Goal: Task Accomplishment & Management: Use online tool/utility

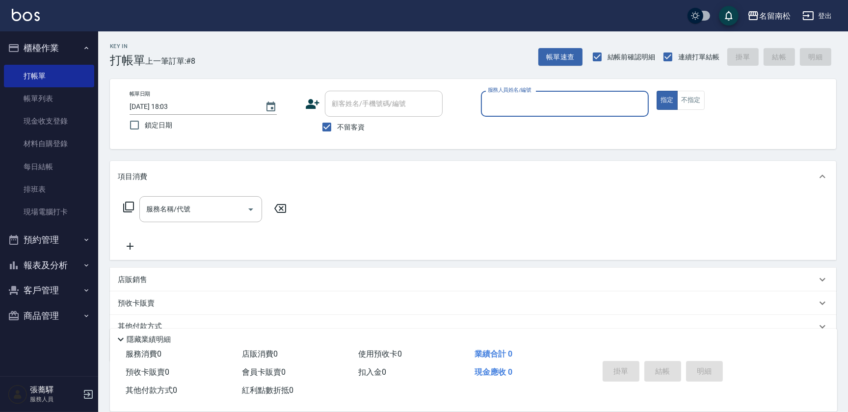
click at [511, 112] on div "服務人員姓名/編號" at bounding box center [565, 104] width 168 height 26
click at [511, 121] on div "[PERSON_NAME]-10" at bounding box center [565, 129] width 168 height 16
type input "賴宥彤-10"
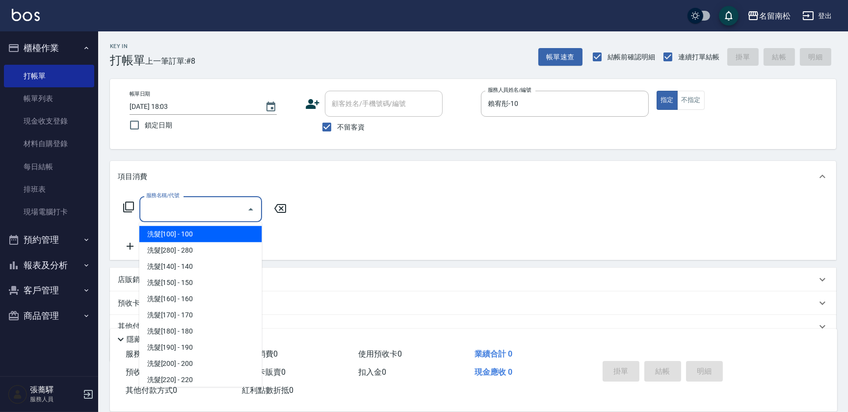
click at [199, 214] on input "服務名稱/代號" at bounding box center [193, 209] width 99 height 17
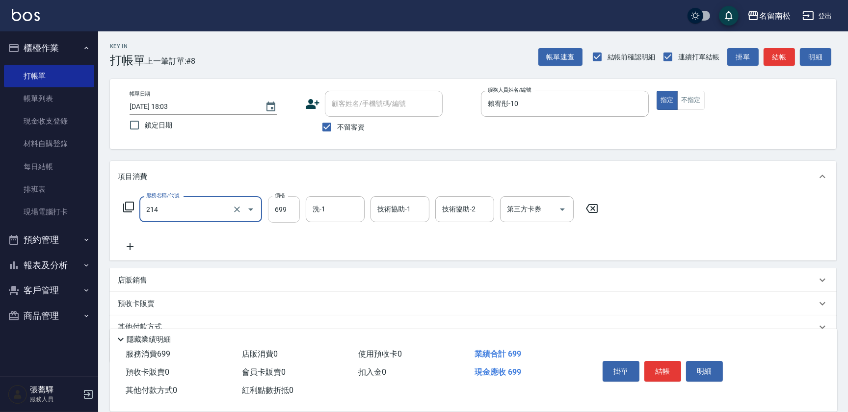
type input "滾珠洗髪699(214)"
click at [283, 211] on input "699" at bounding box center [284, 209] width 32 height 26
click at [286, 210] on input "699" at bounding box center [284, 209] width 32 height 26
click at [280, 206] on input "69700" at bounding box center [284, 209] width 32 height 26
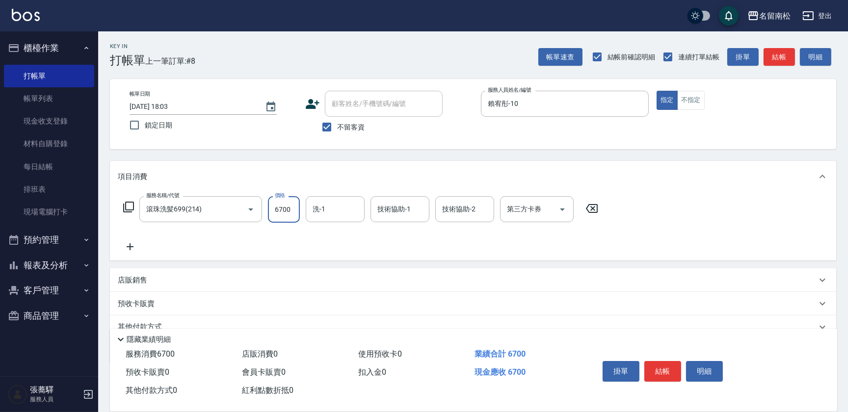
scroll to position [0, 0]
type input "700"
click at [329, 204] on input "洗-1" at bounding box center [335, 209] width 50 height 17
click at [332, 230] on span "[PERSON_NAME]-10" at bounding box center [329, 234] width 30 height 10
type input "賴宥彤-10"
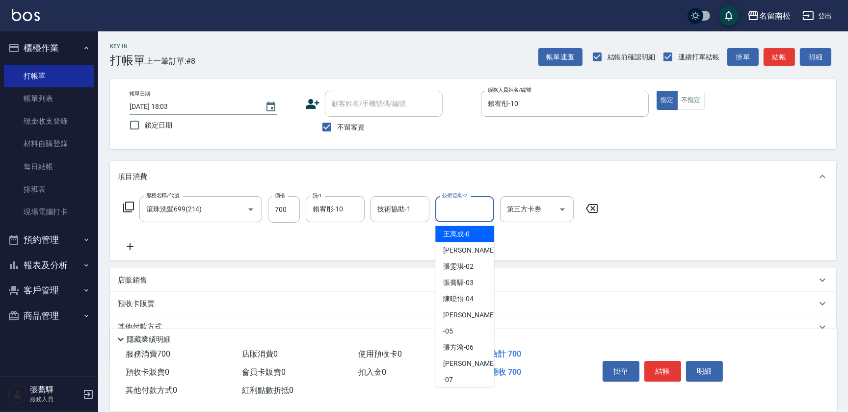
click at [462, 208] on input "技術協助-2" at bounding box center [465, 209] width 50 height 17
click at [465, 235] on span "[PERSON_NAME]-10" at bounding box center [458, 234] width 30 height 10
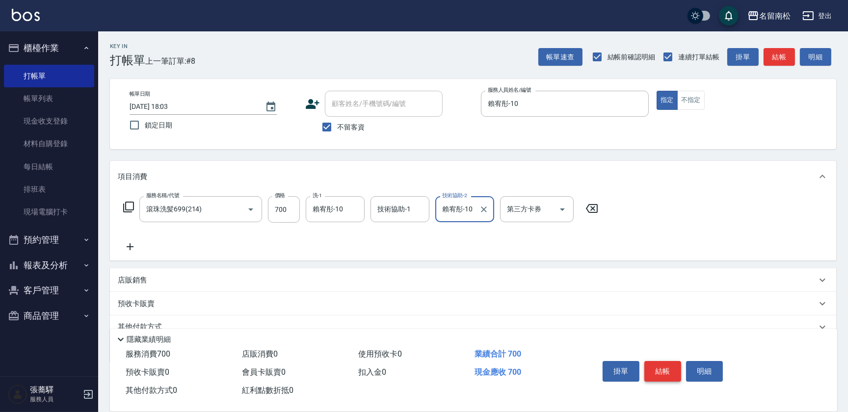
type input "賴宥彤-10"
click at [670, 365] on button "結帳" at bounding box center [662, 371] width 37 height 21
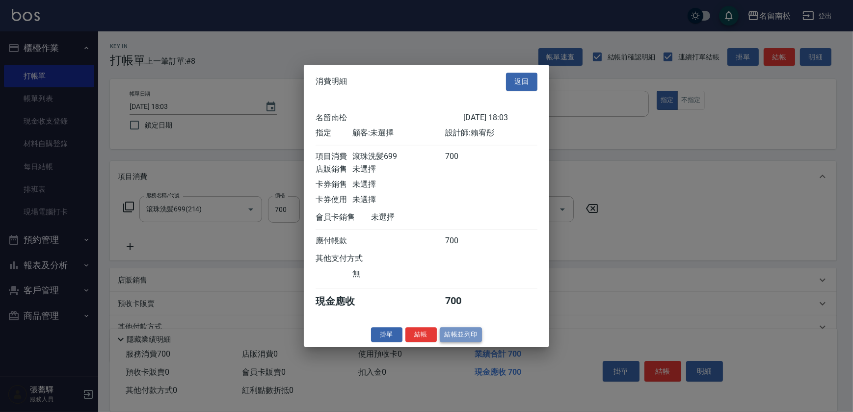
click at [455, 336] on button "結帳並列印" at bounding box center [461, 334] width 43 height 15
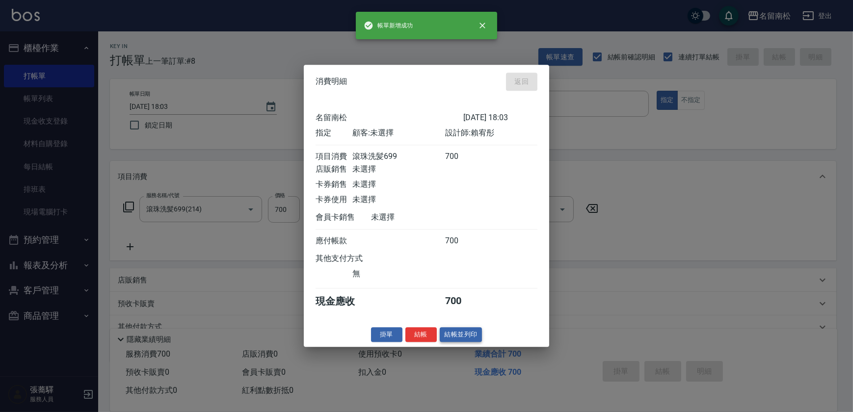
type input "[DATE] 18:48"
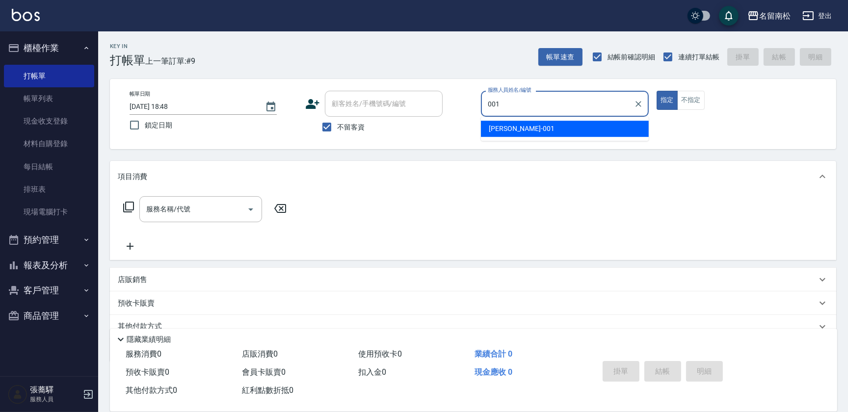
type input "[PERSON_NAME]-001"
type button "true"
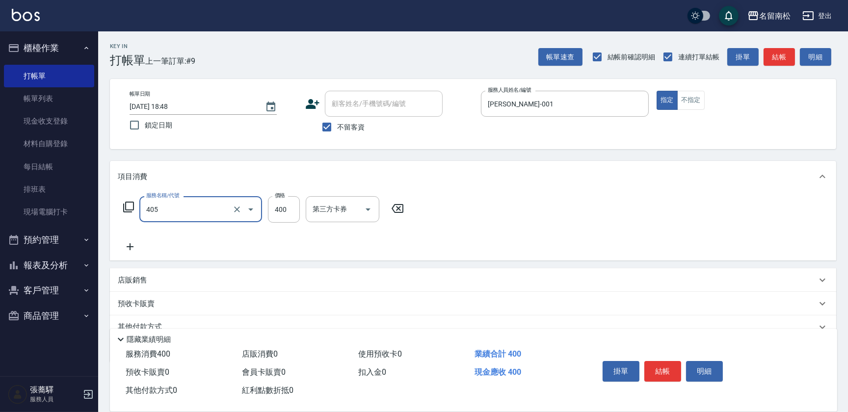
type input "剪髮(400)(405)"
type input "480"
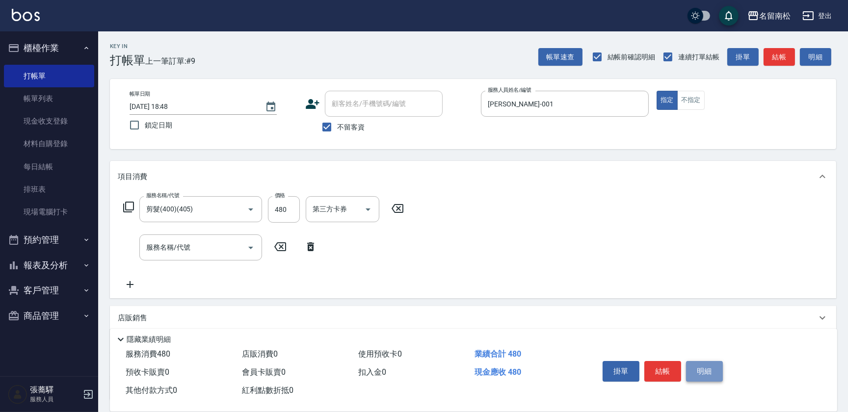
click at [709, 368] on button "明細" at bounding box center [704, 371] width 37 height 21
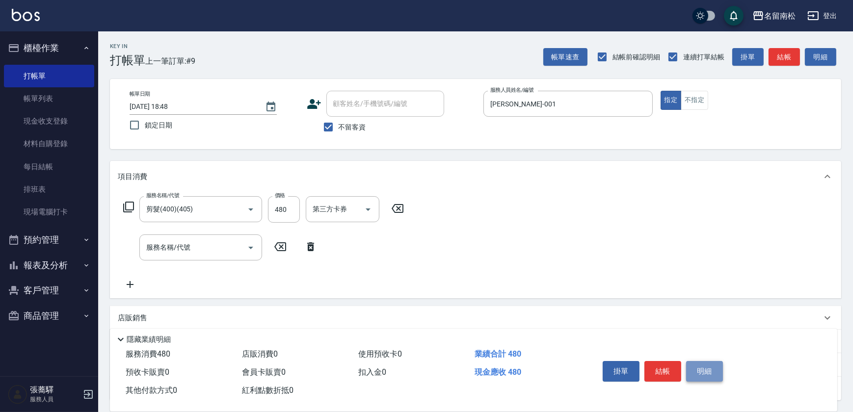
click at [705, 370] on body "名留南松 登出 櫃檯作業 打帳單 帳單列表 現金收支登錄 材料自購登錄 每日結帳 排班表 現場電腦打卡 預約管理 預約管理 單日預約紀錄 單週預約紀錄 報表及…" at bounding box center [426, 246] width 853 height 493
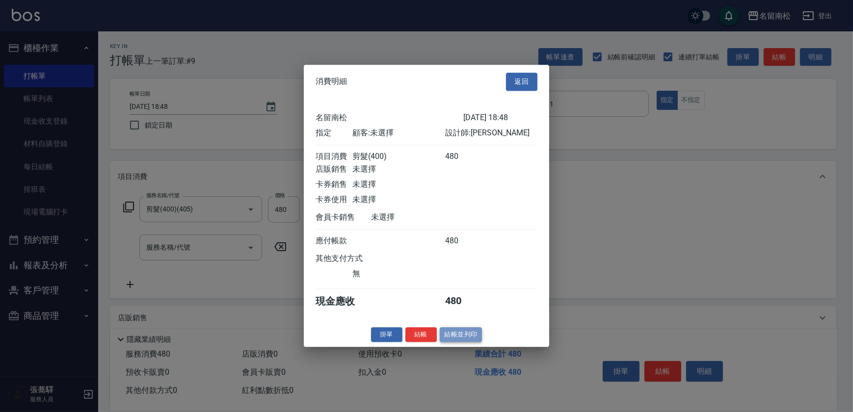
click at [469, 338] on button "結帳並列印" at bounding box center [461, 334] width 43 height 15
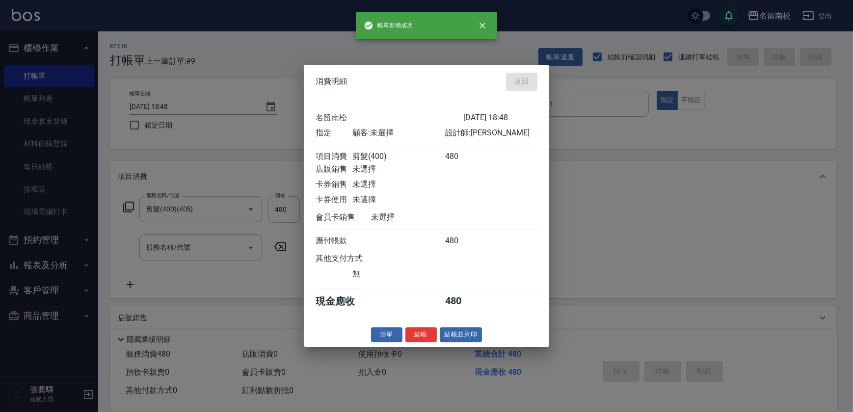
type input "[DATE] 19:11"
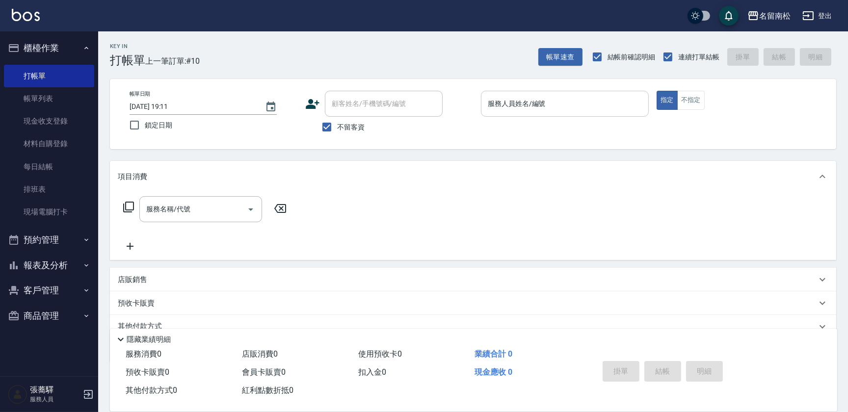
click at [599, 106] on input "服務人員姓名/編號" at bounding box center [564, 103] width 159 height 17
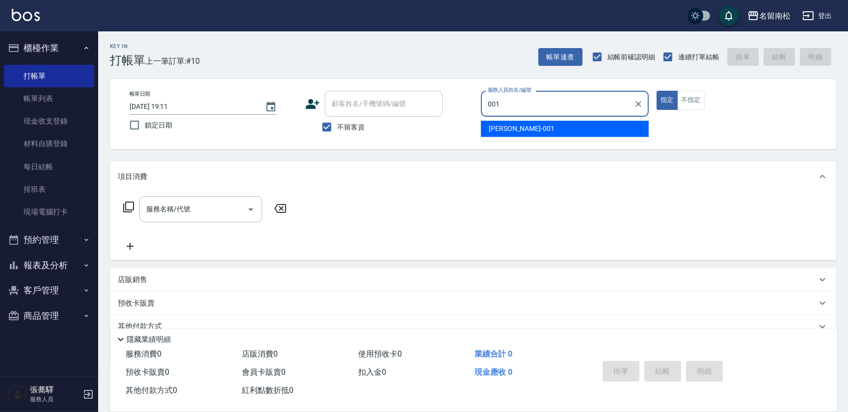
type input "[PERSON_NAME]-001"
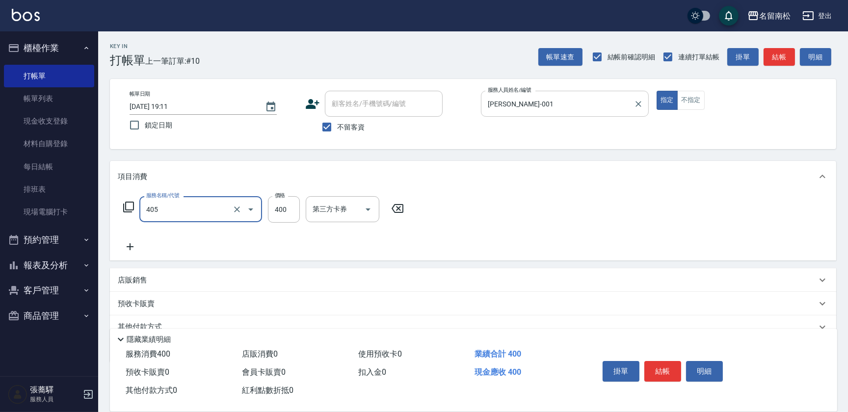
type input "剪髮(400)(405)"
type input "480"
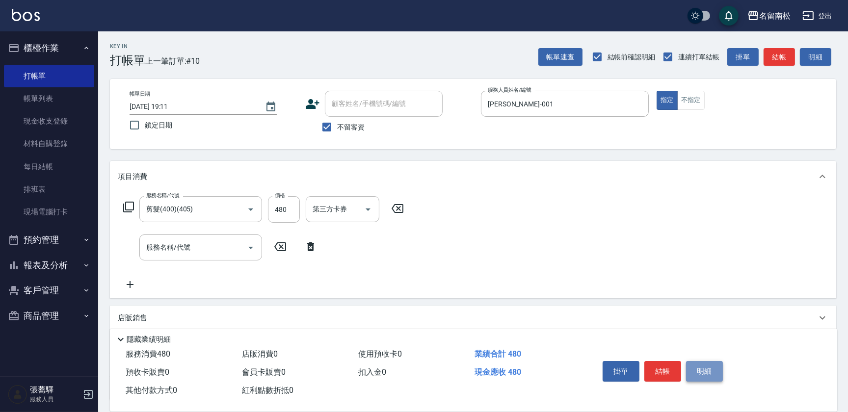
click at [710, 372] on button "明細" at bounding box center [704, 371] width 37 height 21
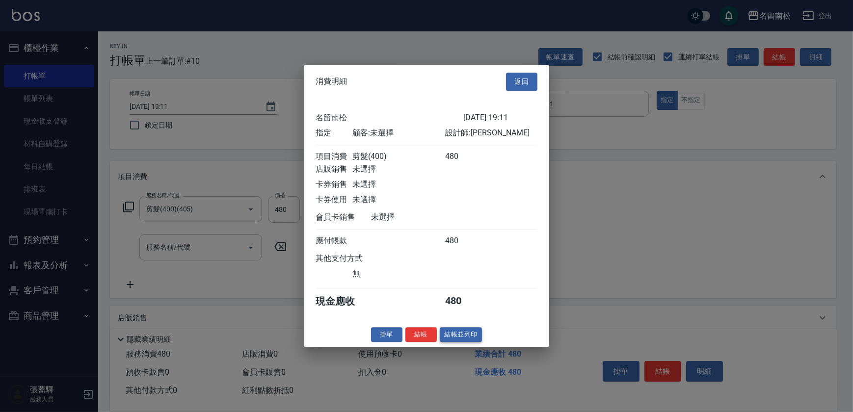
click at [457, 334] on button "結帳並列印" at bounding box center [461, 334] width 43 height 15
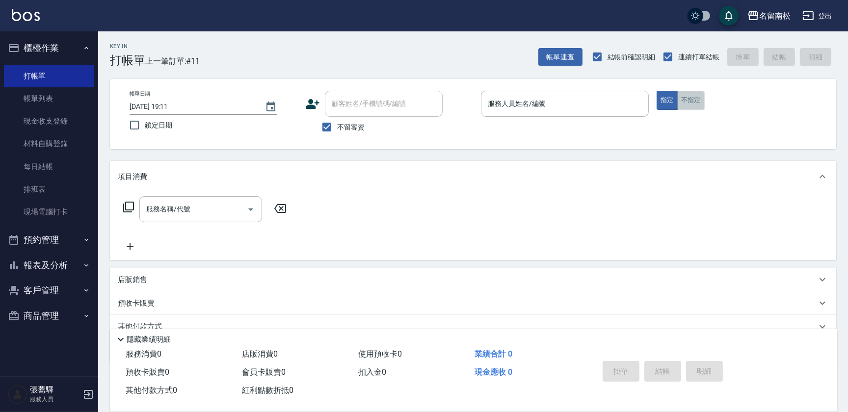
click at [686, 95] on button "不指定" at bounding box center [690, 100] width 27 height 19
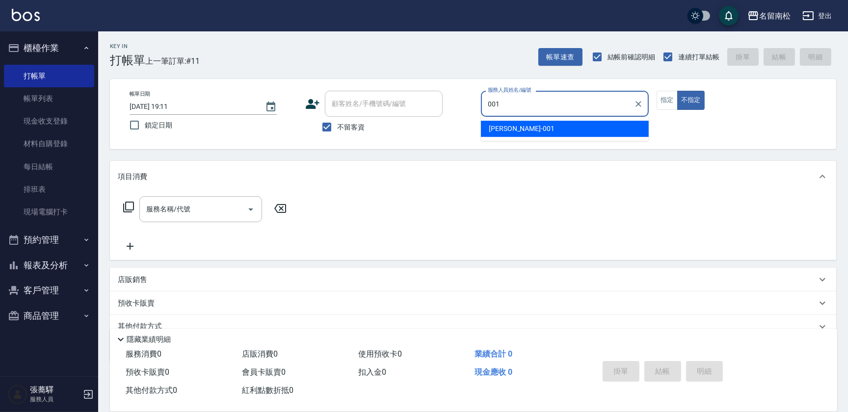
type input "[PERSON_NAME]-001"
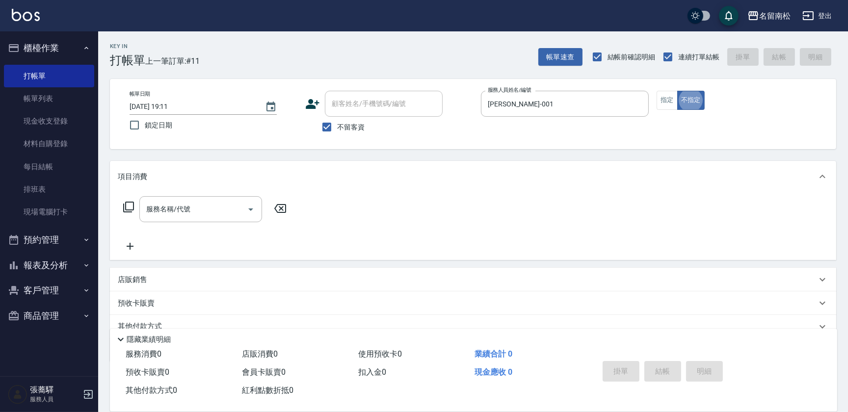
type button "false"
click at [80, 102] on link "帳單列表" at bounding box center [49, 98] width 90 height 23
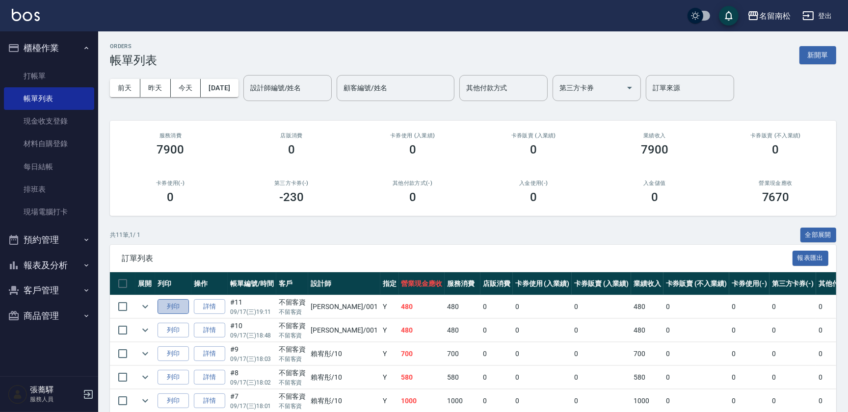
click at [174, 305] on button "列印" at bounding box center [173, 306] width 31 height 15
click at [177, 309] on button "列印" at bounding box center [173, 306] width 31 height 15
click at [44, 73] on link "打帳單" at bounding box center [49, 76] width 90 height 23
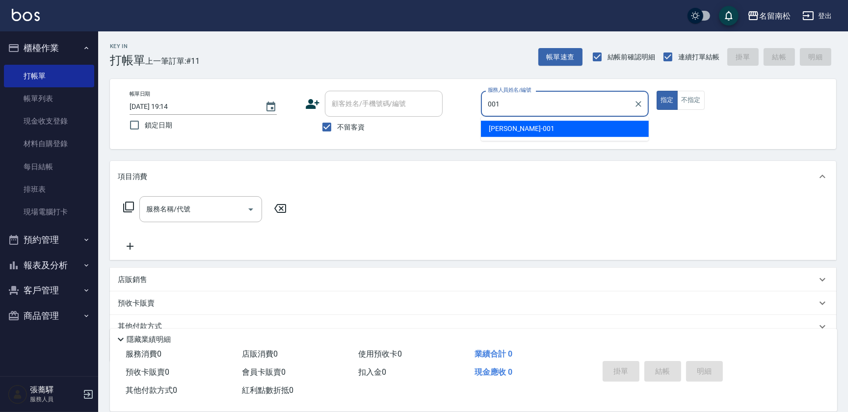
type input "[PERSON_NAME]-001"
type button "true"
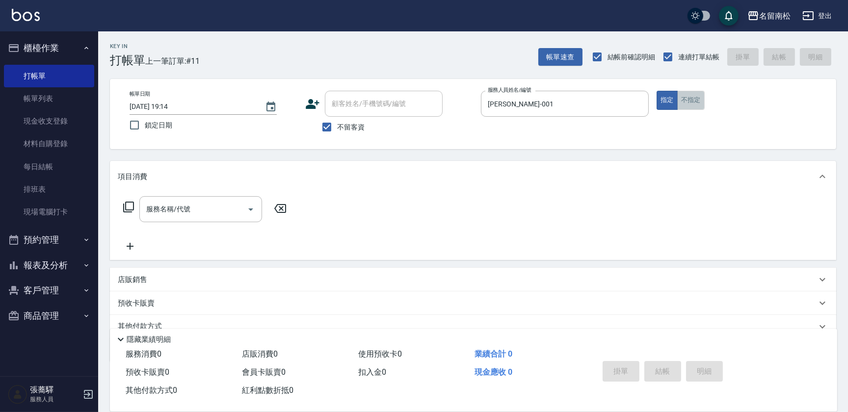
click at [688, 101] on button "不指定" at bounding box center [690, 100] width 27 height 19
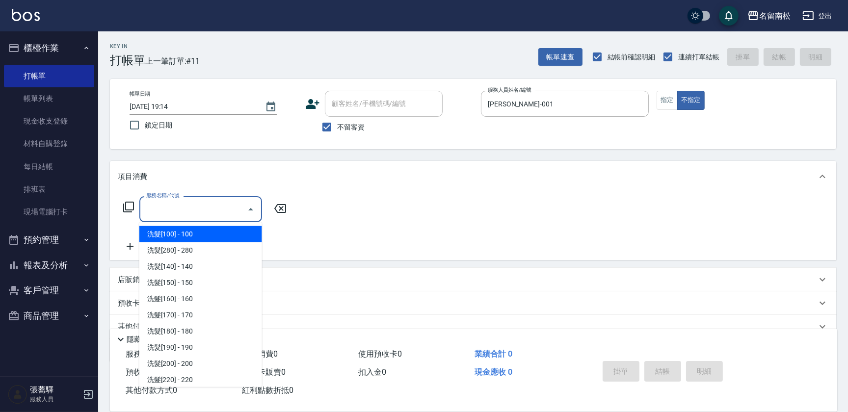
click at [216, 202] on input "服務名稱/代號" at bounding box center [193, 209] width 99 height 17
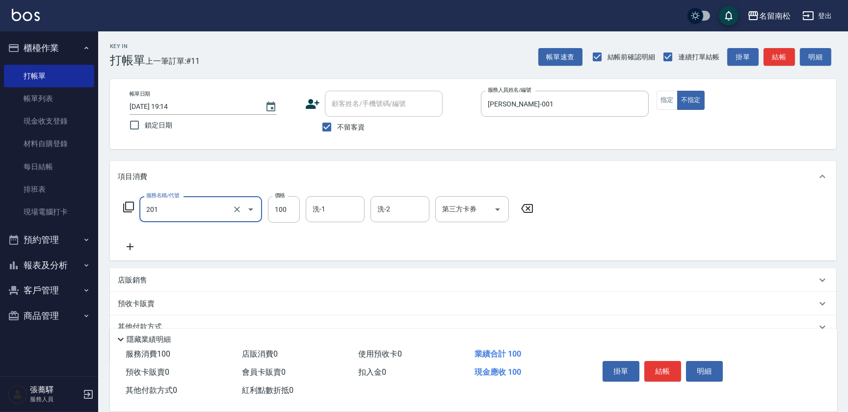
type input "洗髮[100](201)"
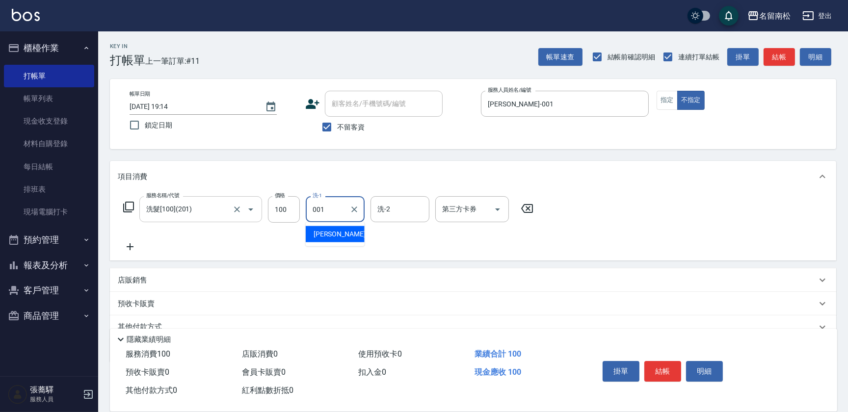
type input "[PERSON_NAME]-001"
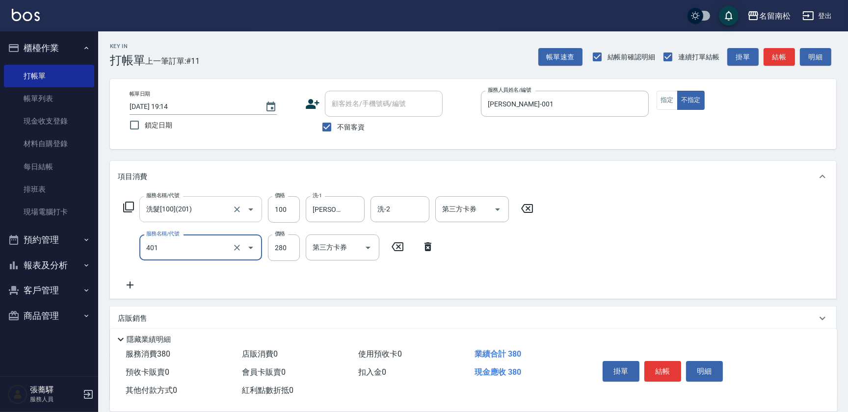
type input "剪髮(280)(401)"
click at [215, 248] on input "剪髮(280)(401)" at bounding box center [187, 247] width 86 height 17
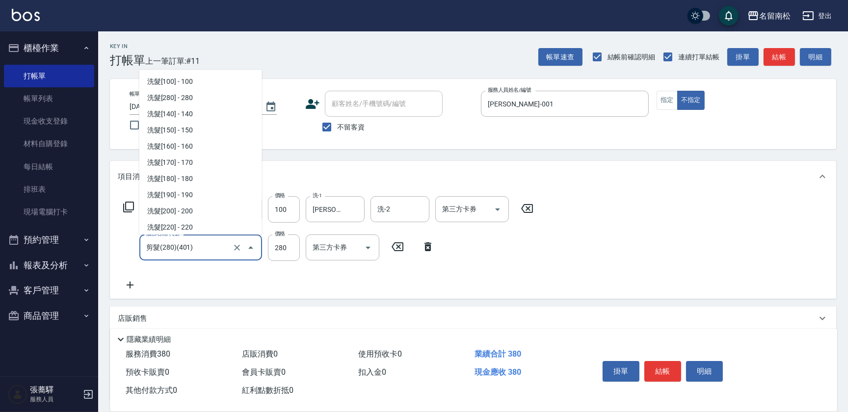
scroll to position [551, 0]
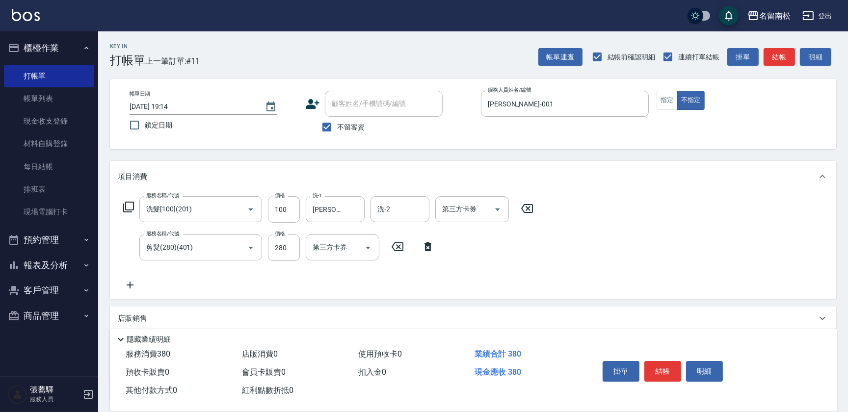
drag, startPoint x: 335, startPoint y: 317, endPoint x: 215, endPoint y: 267, distance: 129.6
click at [314, 311] on div "店販銷售" at bounding box center [473, 319] width 726 height 24
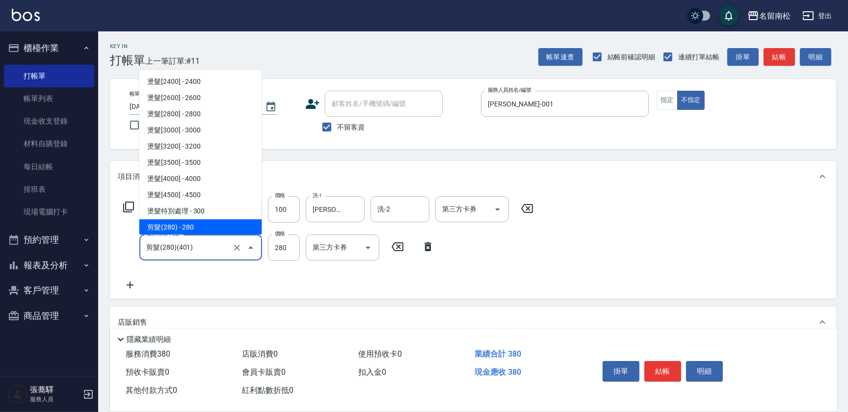
drag, startPoint x: 200, startPoint y: 248, endPoint x: 58, endPoint y: 267, distance: 143.7
click at [58, 267] on div "名留南松 登出 櫃檯作業 打帳單 帳單列表 現金收支登錄 材料自購登錄 每日結帳 排班表 現場電腦打卡 預約管理 預約管理 單日預約紀錄 單週預約紀錄 報表及…" at bounding box center [424, 288] width 848 height 577
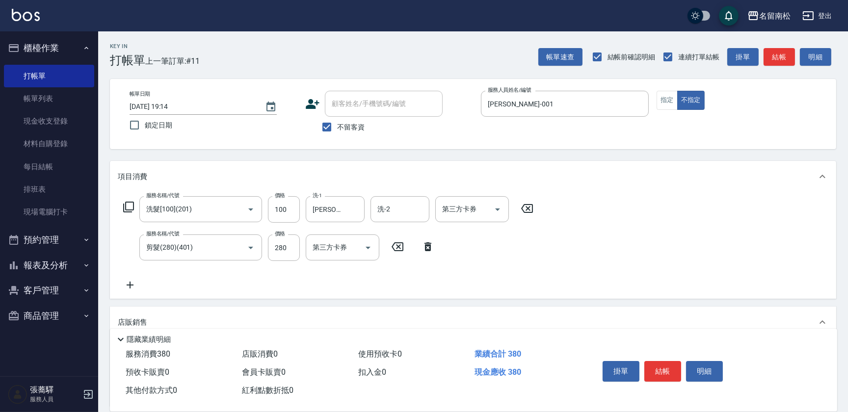
click at [427, 245] on icon at bounding box center [427, 246] width 7 height 9
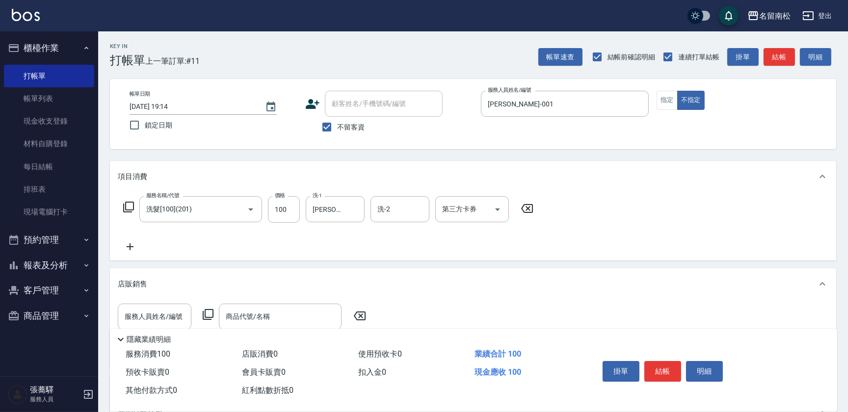
click at [131, 243] on icon at bounding box center [130, 247] width 25 height 12
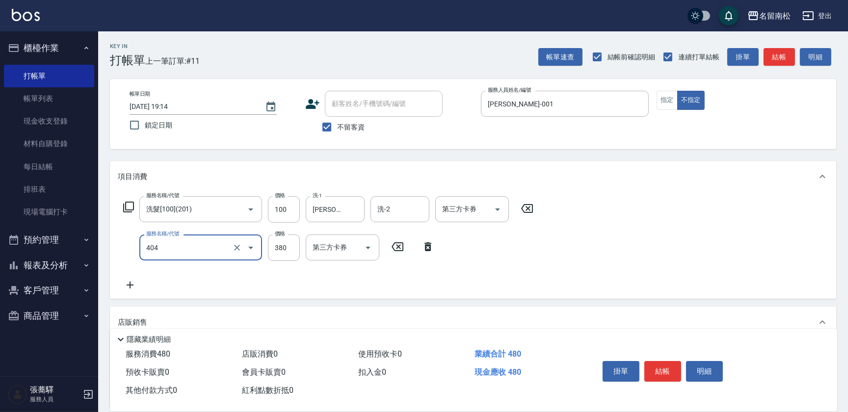
type input "剪髮(380)(404)"
type input "400"
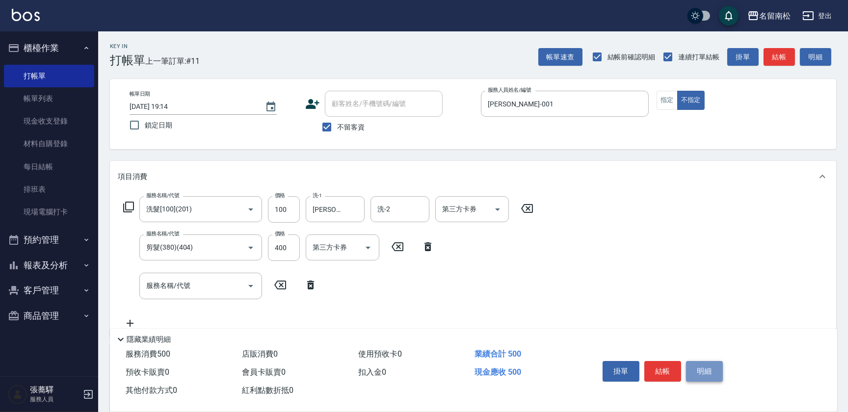
click at [695, 371] on button "明細" at bounding box center [704, 371] width 37 height 21
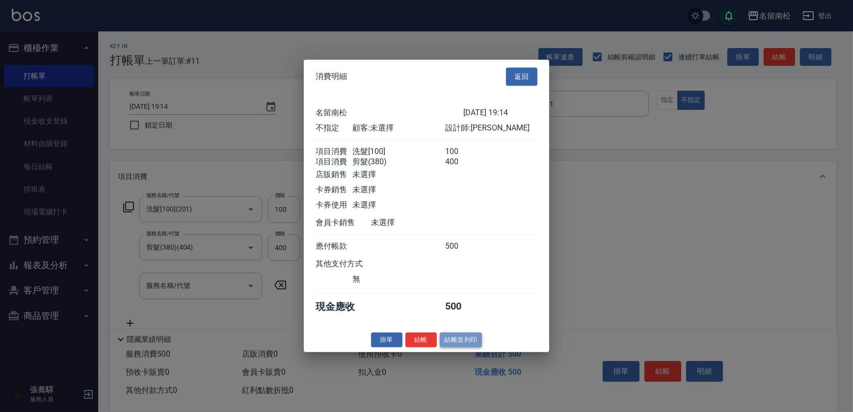
click at [465, 347] on button "結帳並列印" at bounding box center [461, 339] width 43 height 15
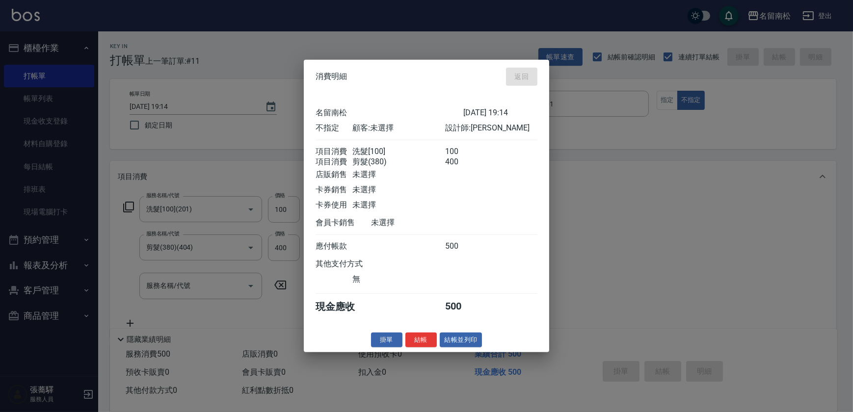
type input "[DATE] 19:15"
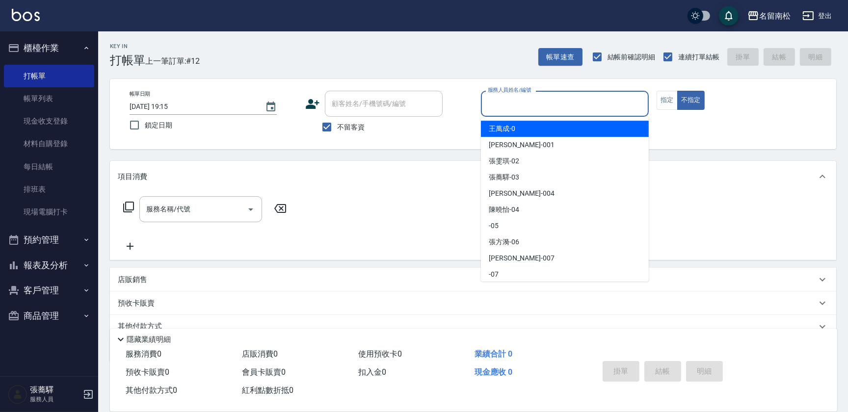
click at [573, 105] on input "服務人員姓名/編號" at bounding box center [564, 103] width 159 height 17
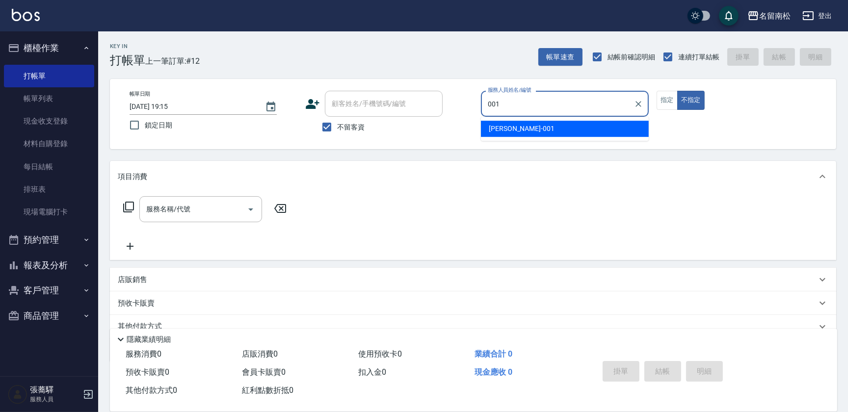
type input "[PERSON_NAME]-001"
type button "false"
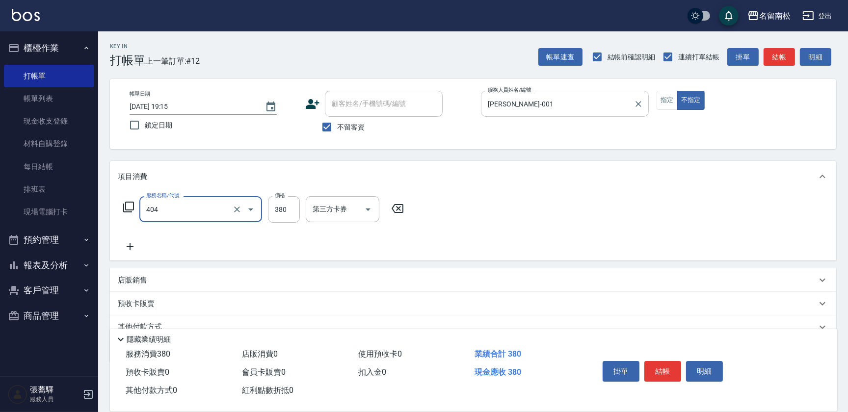
type input "剪髮(380)(404)"
click at [281, 203] on input "380" at bounding box center [284, 209] width 32 height 26
type input "400"
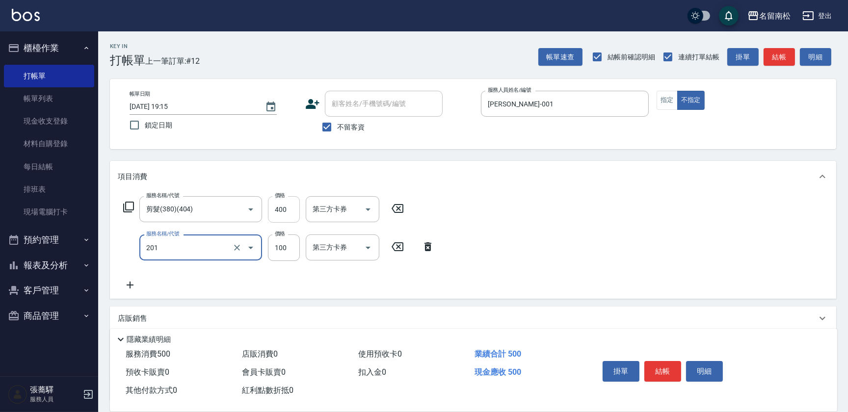
type input "洗髮[100](201)"
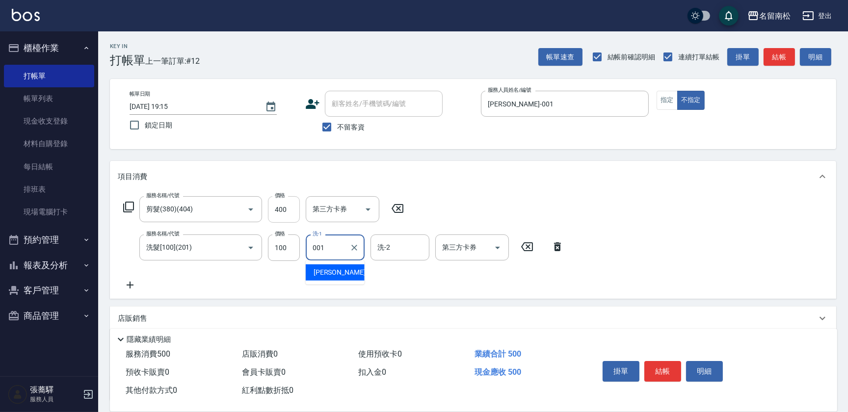
type input "[PERSON_NAME]-001"
click at [712, 372] on button "明細" at bounding box center [704, 371] width 37 height 21
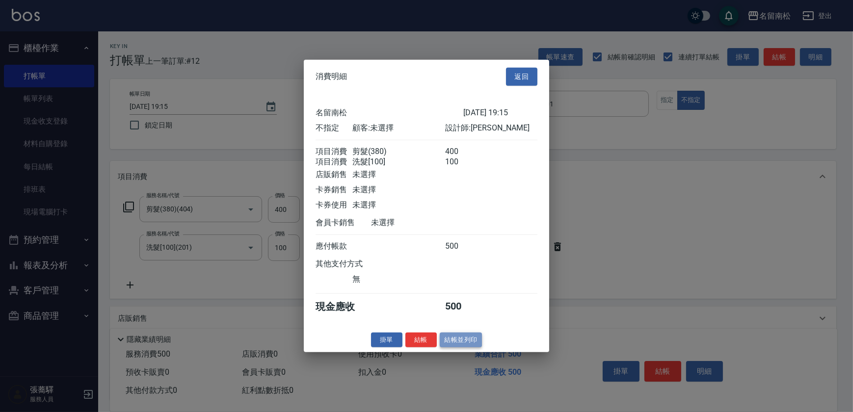
click at [466, 344] on button "結帳並列印" at bounding box center [461, 339] width 43 height 15
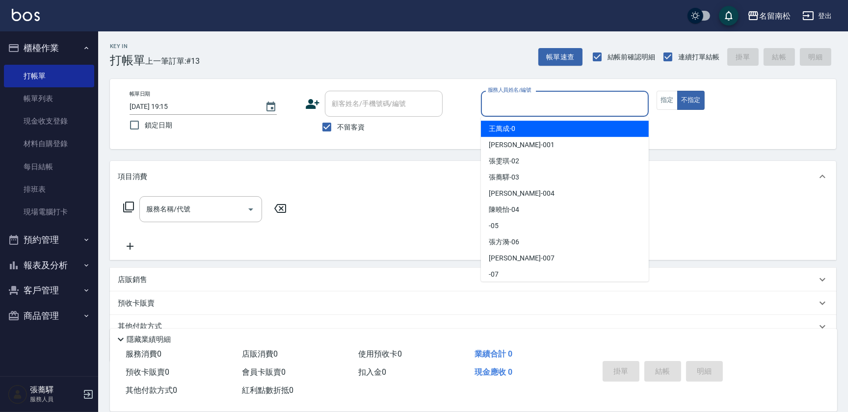
click at [568, 107] on input "服務人員姓名/編號" at bounding box center [564, 103] width 159 height 17
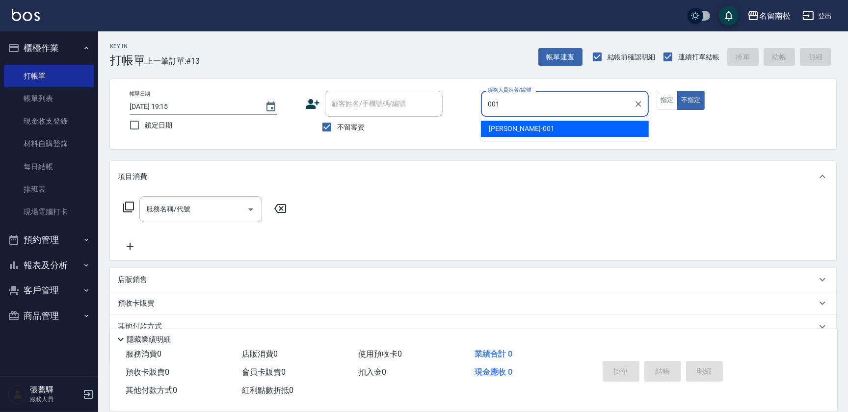
type input "[PERSON_NAME]-001"
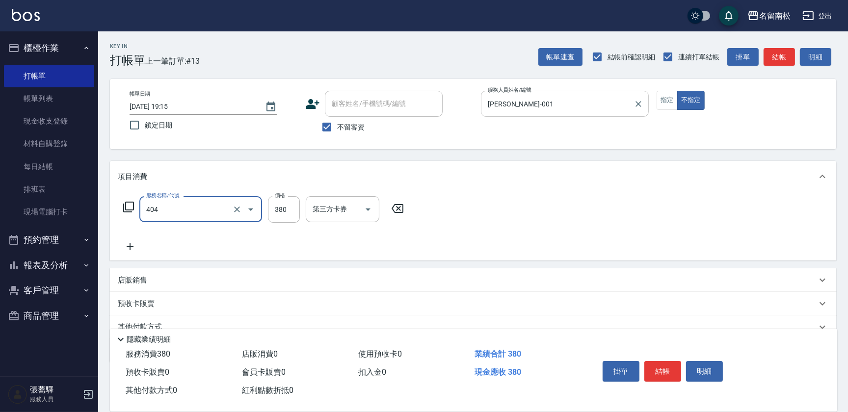
type input "剪髮(380)(404)"
type input "400"
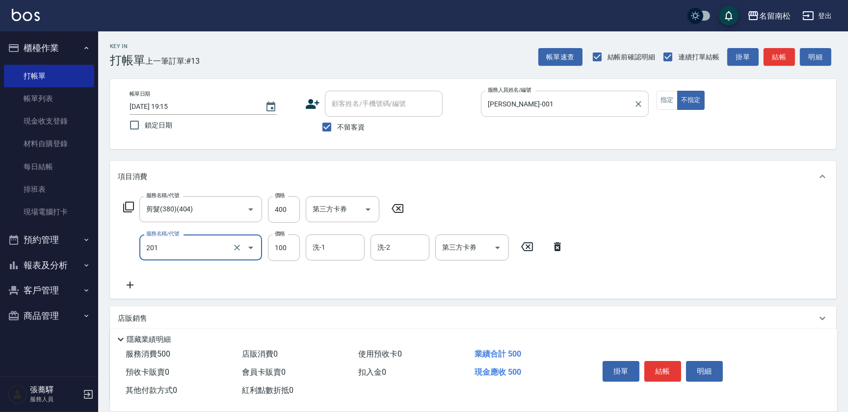
type input "洗髮[100](201)"
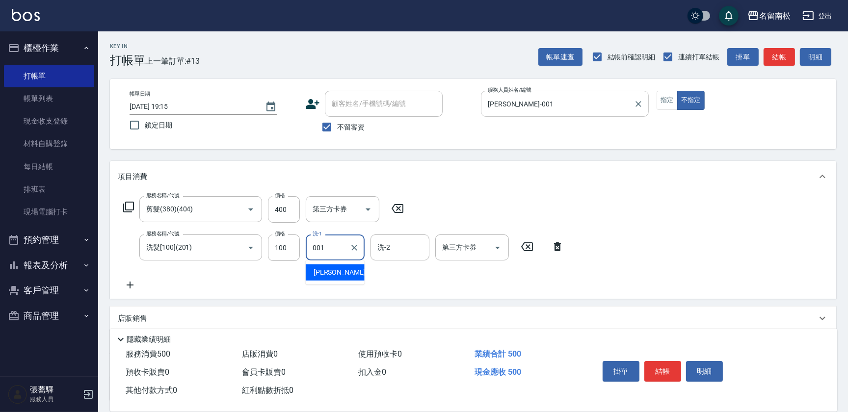
type input "[PERSON_NAME]-001"
click at [694, 368] on button "明細" at bounding box center [704, 371] width 37 height 21
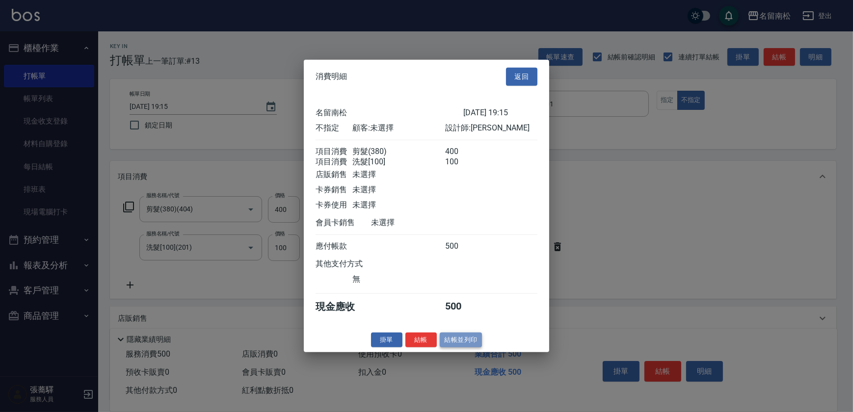
click at [449, 347] on button "結帳並列印" at bounding box center [461, 339] width 43 height 15
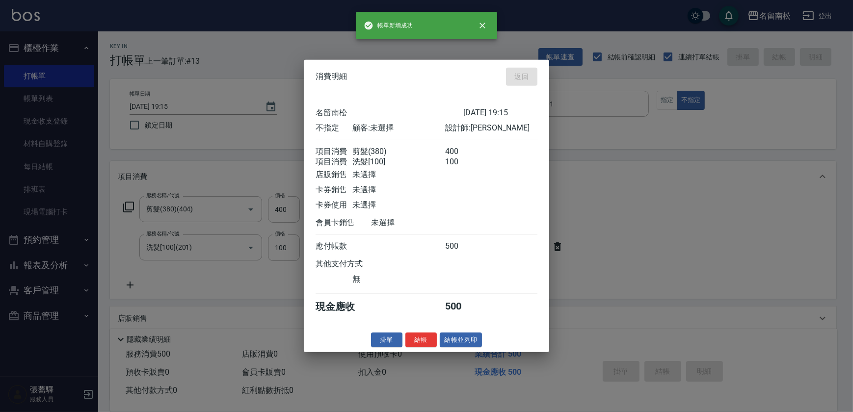
type input "[DATE] 19:16"
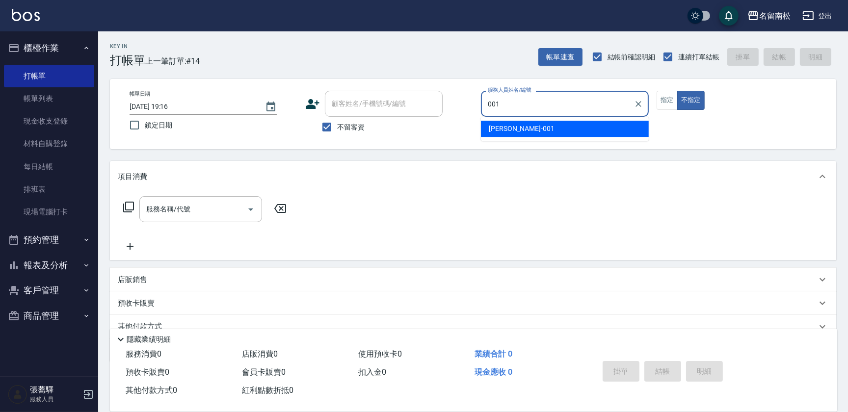
type input "[PERSON_NAME]-001"
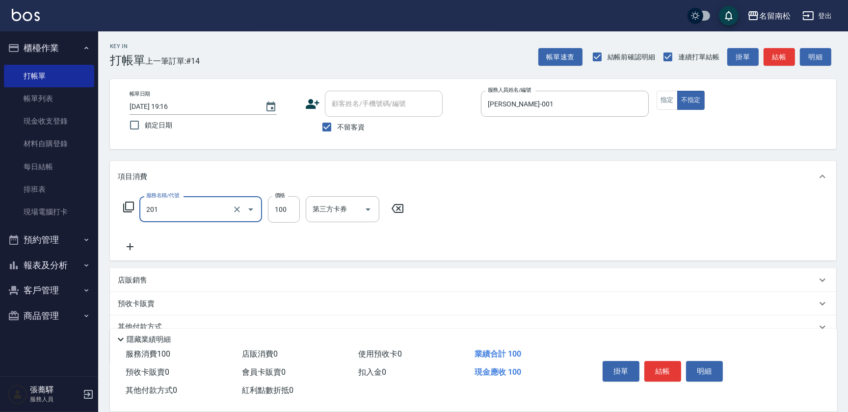
type input "洗髮[100](201)"
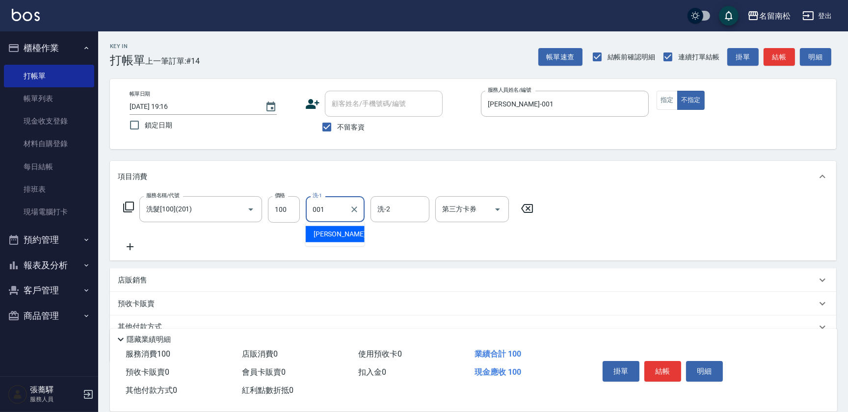
type input "[PERSON_NAME]-001"
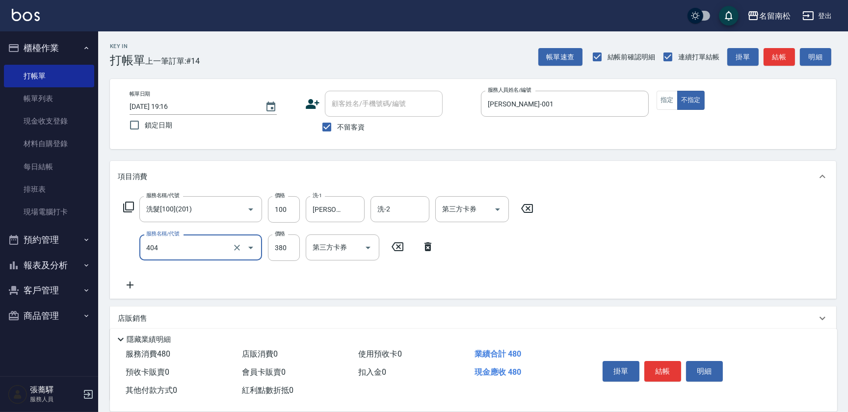
type input "剪髮(380)(404)"
click at [286, 250] on input "380" at bounding box center [284, 248] width 32 height 26
type input "400"
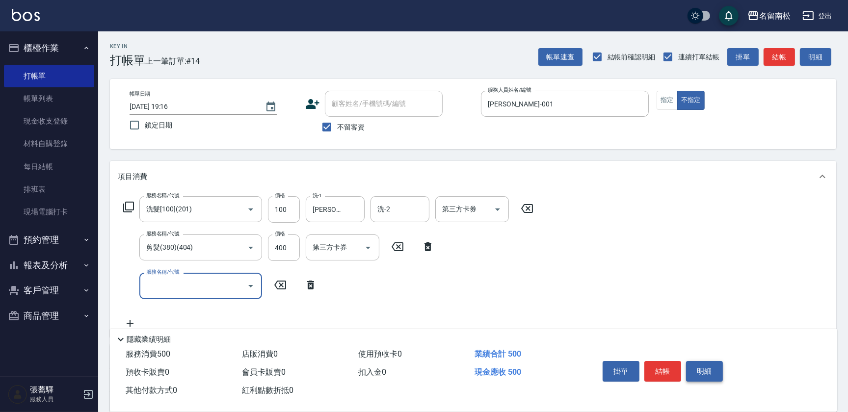
click at [696, 365] on button "明細" at bounding box center [704, 371] width 37 height 21
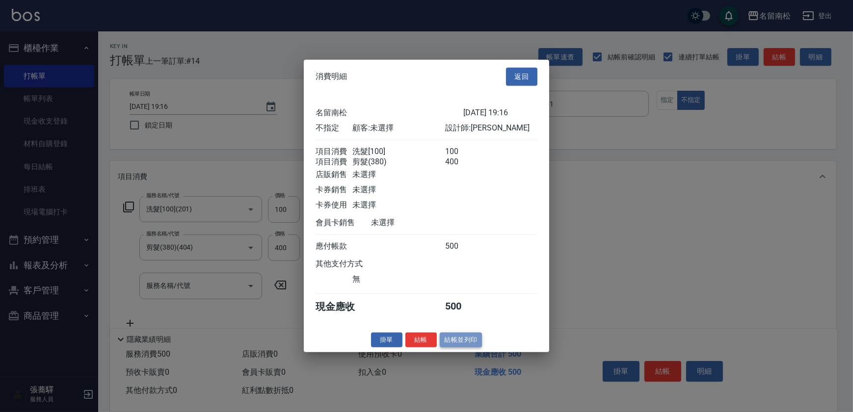
click at [470, 343] on button "結帳並列印" at bounding box center [461, 339] width 43 height 15
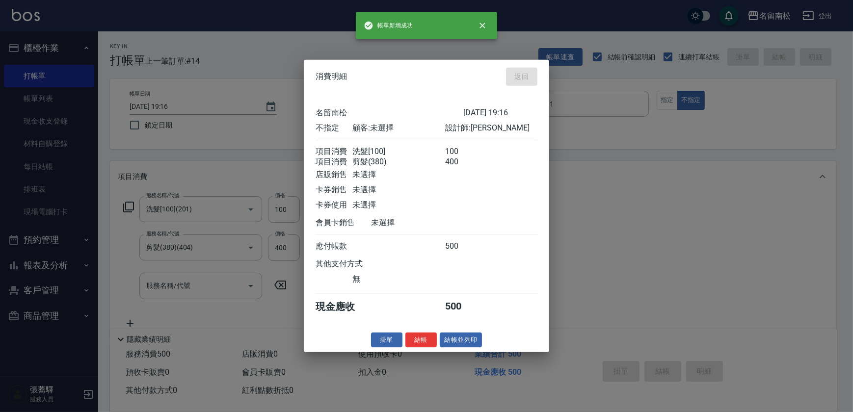
type input "[DATE] 19:17"
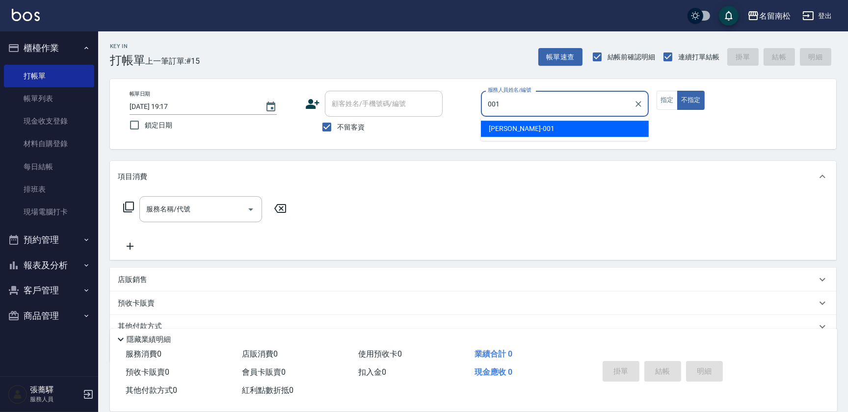
type input "[PERSON_NAME]-001"
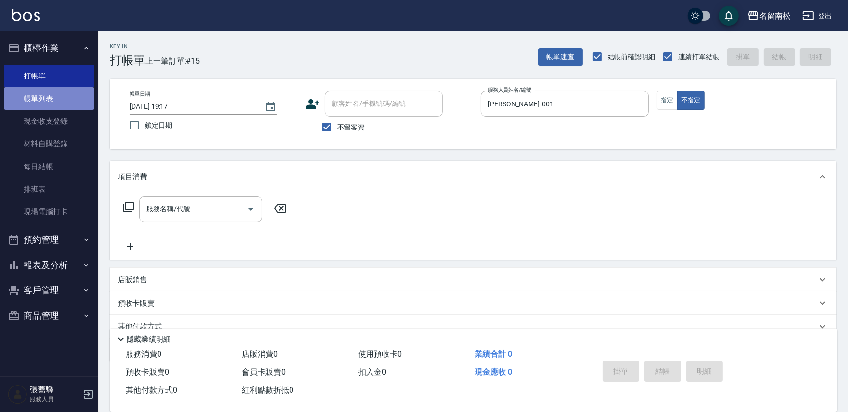
click at [66, 98] on link "帳單列表" at bounding box center [49, 98] width 90 height 23
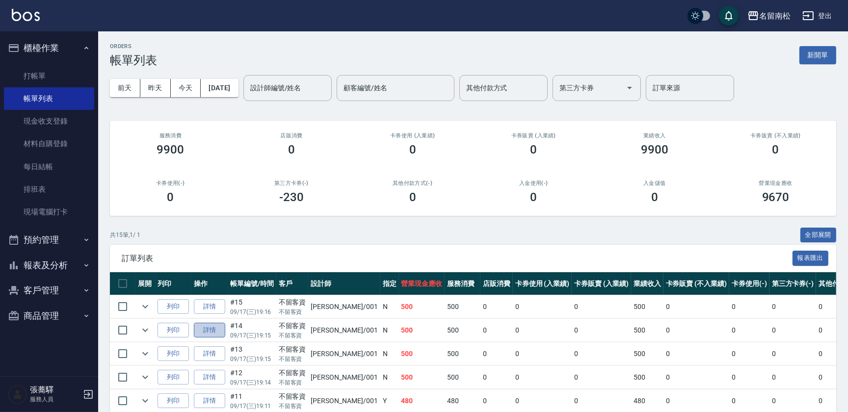
click at [206, 326] on link "詳情" at bounding box center [209, 330] width 31 height 15
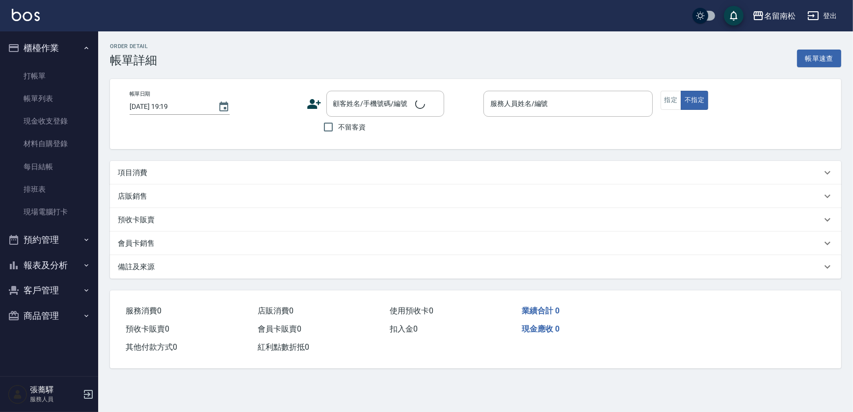
type input "[DATE] 19:15"
checkbox input "true"
type input "[PERSON_NAME]-001"
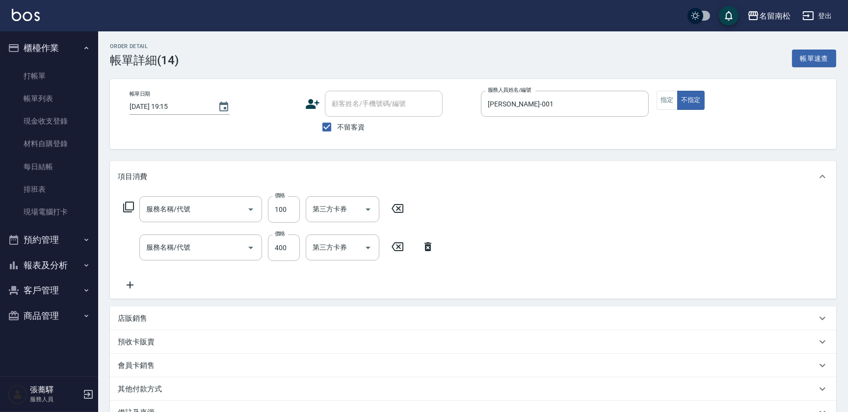
type input "洗髮[100](201)"
type input "剪髮(380)(404)"
drag, startPoint x: 427, startPoint y: 247, endPoint x: 390, endPoint y: 236, distance: 39.0
click at [426, 247] on icon at bounding box center [428, 247] width 25 height 12
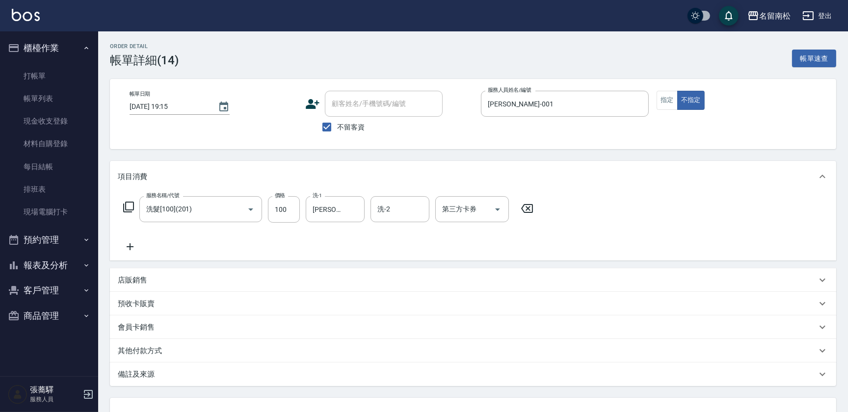
drag, startPoint x: 524, startPoint y: 206, endPoint x: 518, endPoint y: 205, distance: 6.5
click at [524, 206] on icon at bounding box center [527, 209] width 25 height 12
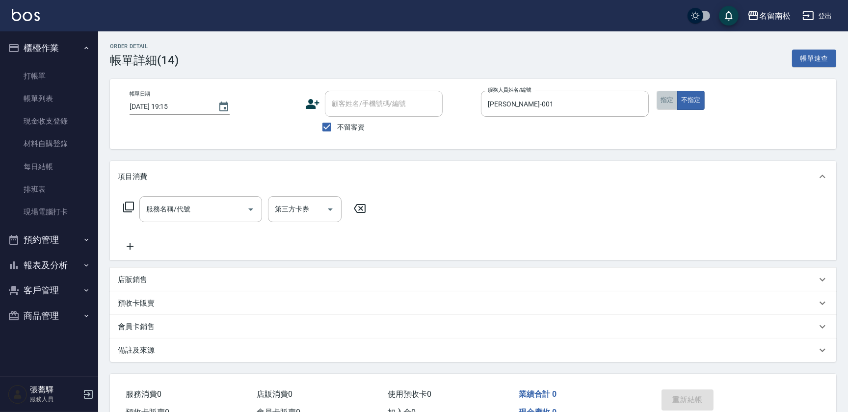
click at [665, 95] on button "指定" at bounding box center [667, 100] width 21 height 19
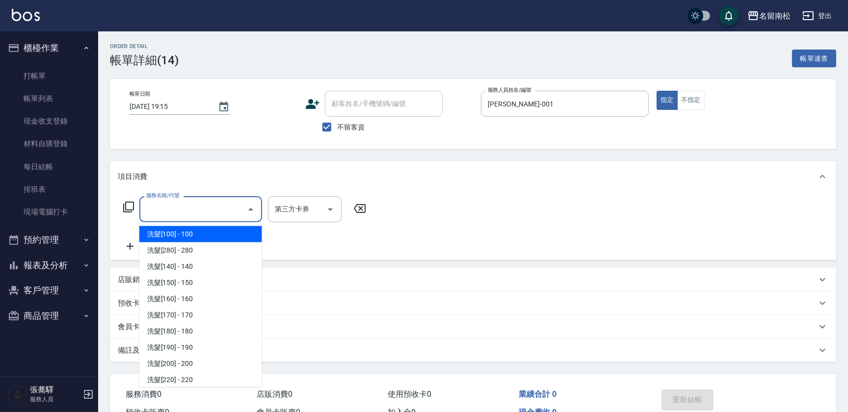
click at [219, 208] on input "服務名稱/代號" at bounding box center [193, 209] width 99 height 17
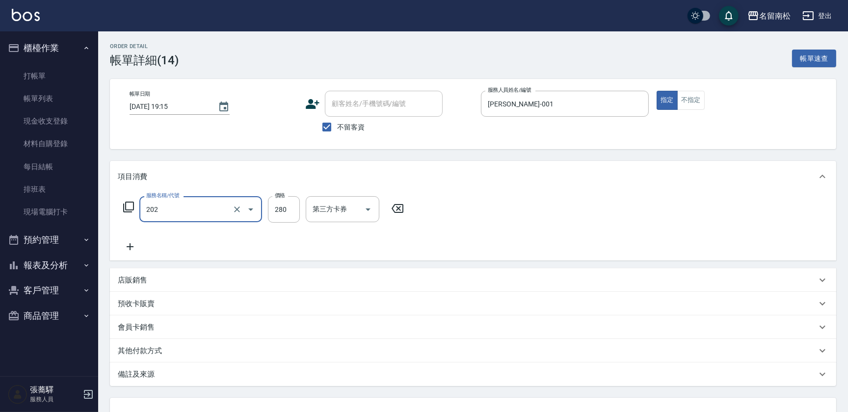
type input "洗髮[280](202)"
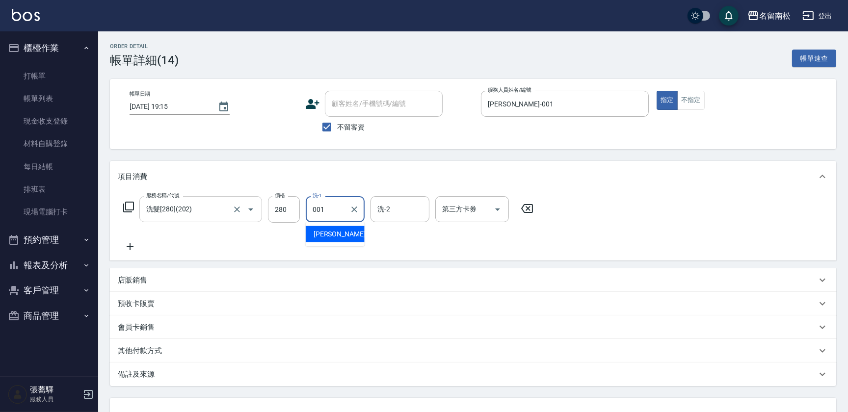
type input "[PERSON_NAME]-001"
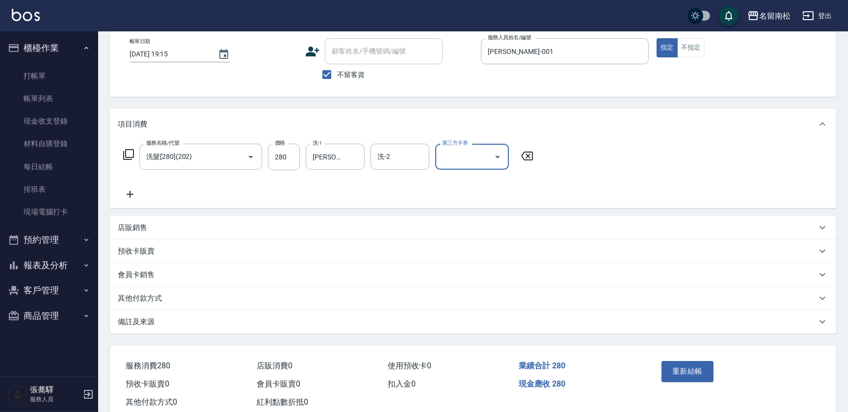
scroll to position [78, 0]
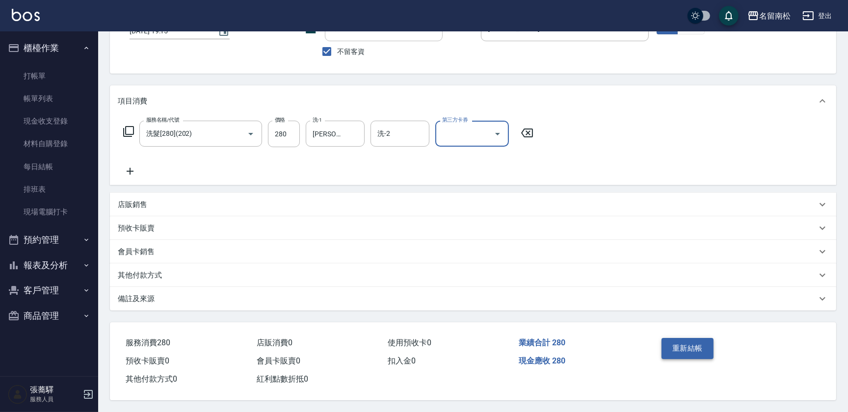
click at [664, 343] on button "重新結帳" at bounding box center [687, 348] width 52 height 21
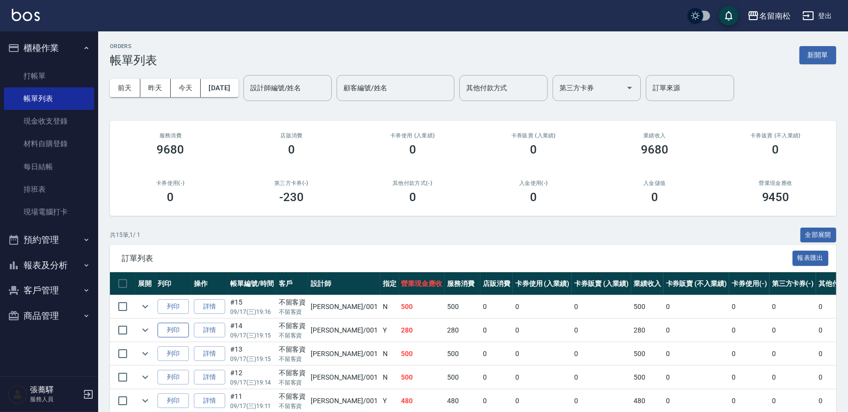
click at [173, 328] on button "列印" at bounding box center [173, 330] width 31 height 15
click at [77, 104] on link "帳單列表" at bounding box center [49, 98] width 90 height 23
click at [83, 79] on link "打帳單" at bounding box center [49, 76] width 90 height 23
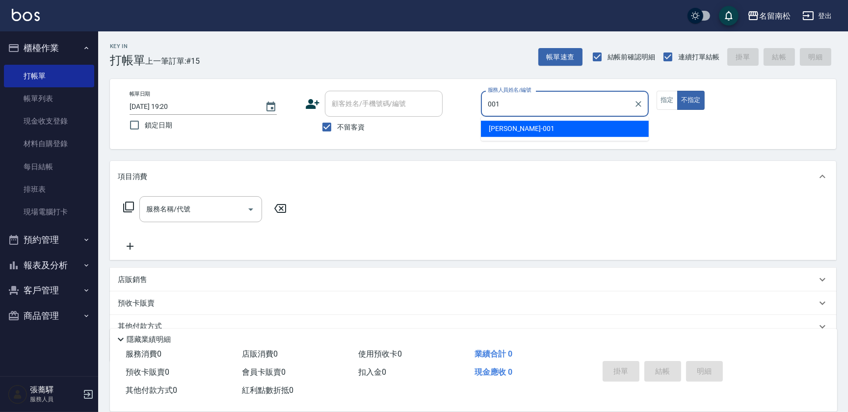
type input "[PERSON_NAME]-001"
type button "false"
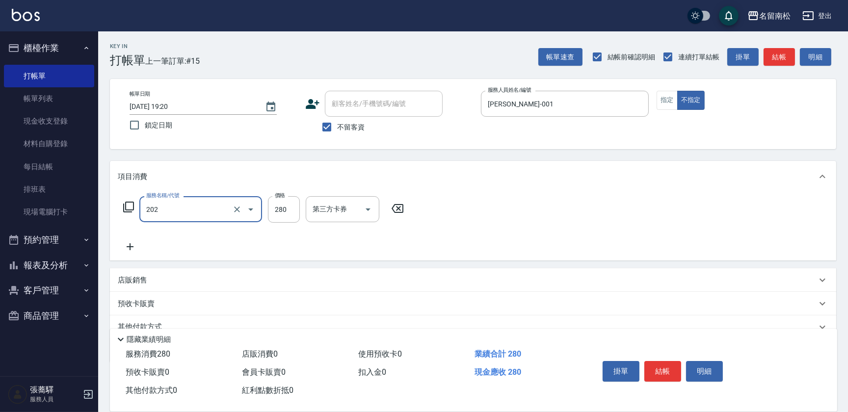
type input "洗髮[280](202)"
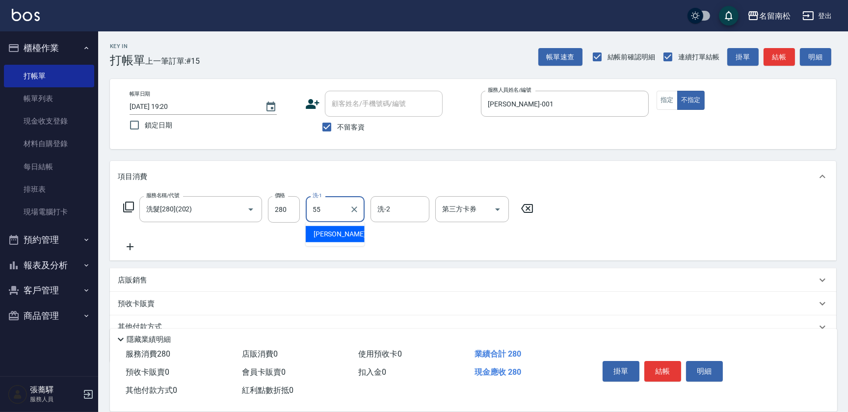
type input "呂秀貞-55"
drag, startPoint x: 426, startPoint y: 277, endPoint x: 692, endPoint y: 374, distance: 282.7
click at [698, 373] on button "明細" at bounding box center [704, 371] width 37 height 21
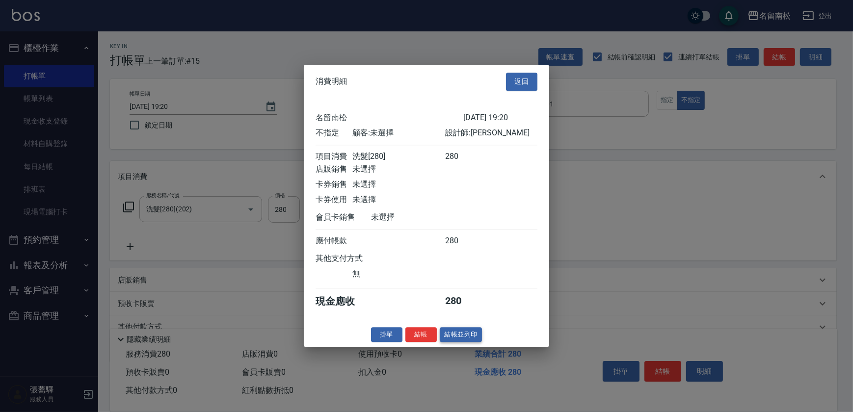
click at [466, 337] on button "結帳並列印" at bounding box center [461, 334] width 43 height 15
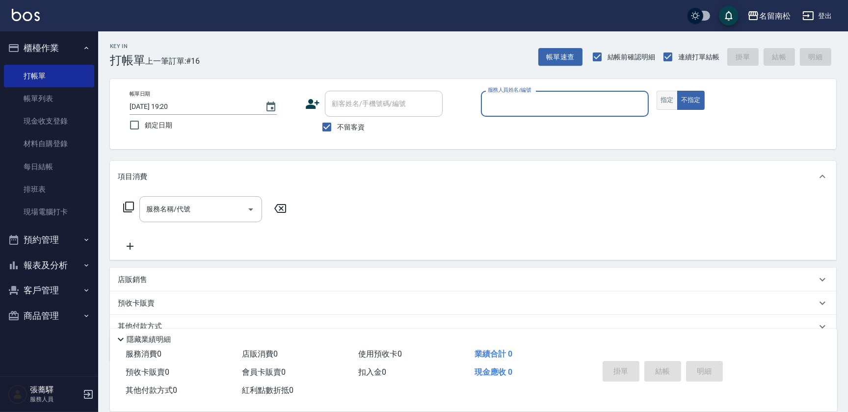
drag, startPoint x: 663, startPoint y: 99, endPoint x: 643, endPoint y: 108, distance: 22.8
click at [663, 98] on button "指定" at bounding box center [667, 100] width 21 height 19
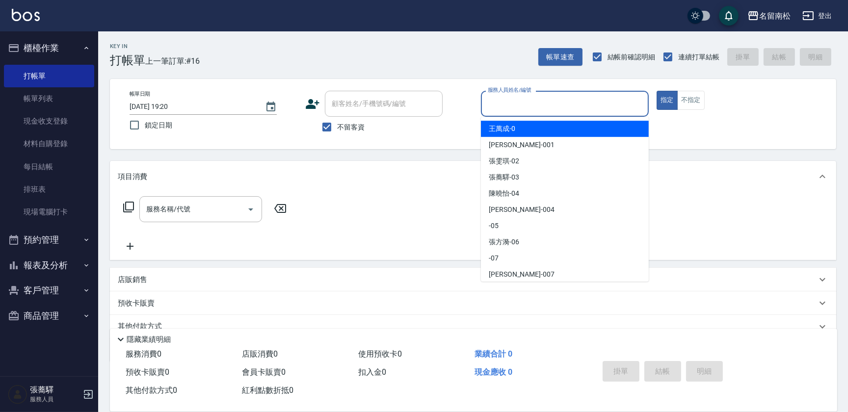
click at [557, 96] on input "服務人員姓名/編號" at bounding box center [564, 103] width 159 height 17
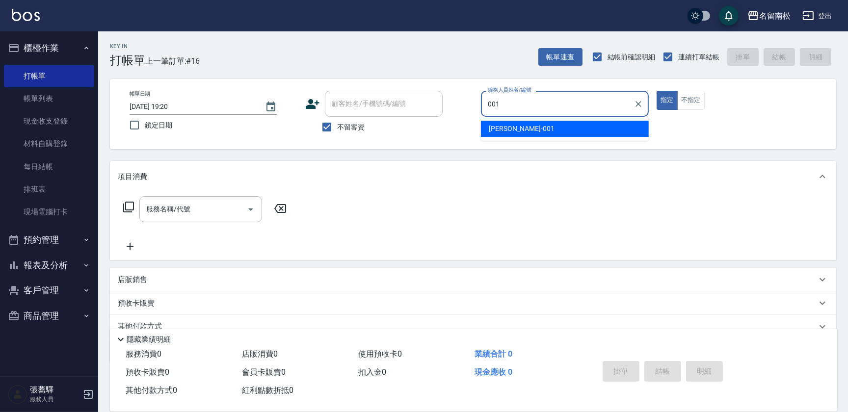
type input "[PERSON_NAME]-001"
type button "true"
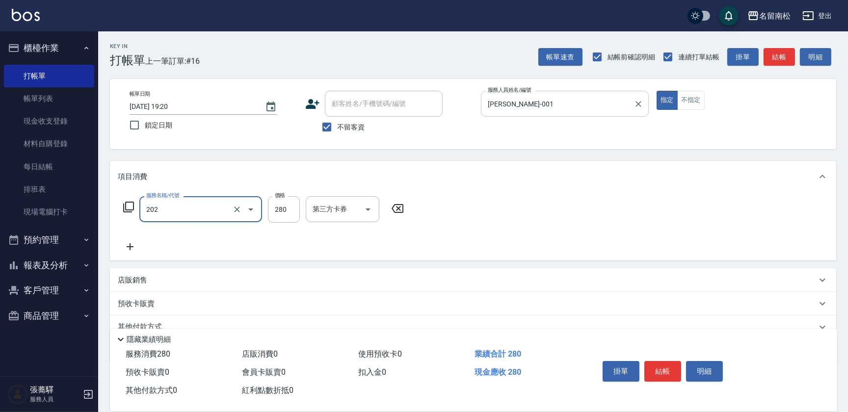
type input "洗髮[280](202)"
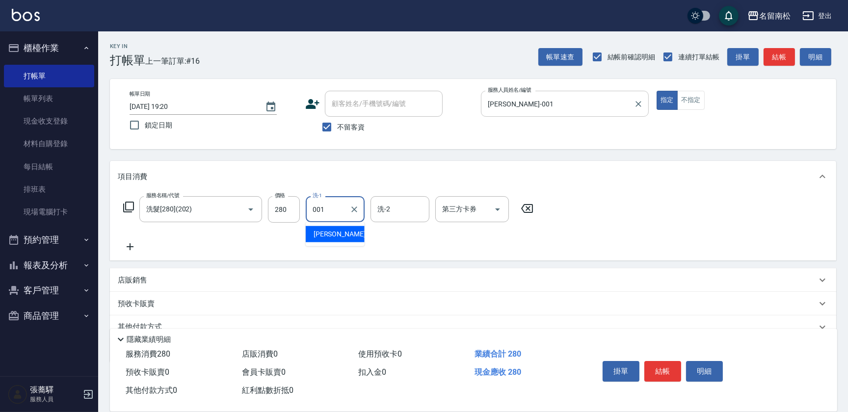
type input "[PERSON_NAME]-001"
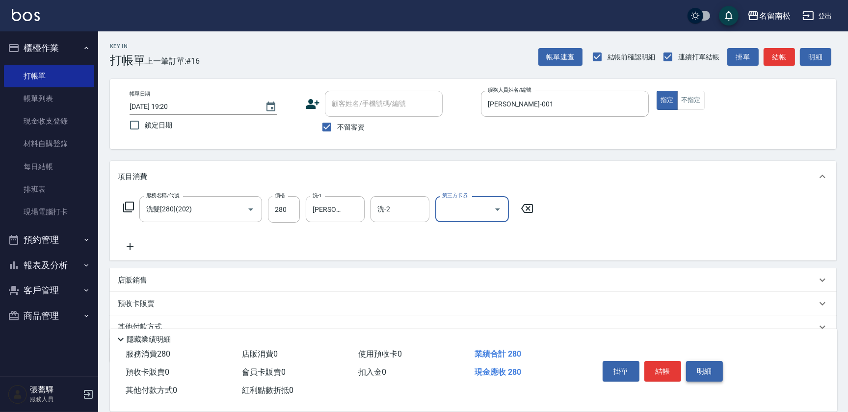
click at [712, 376] on button "明細" at bounding box center [704, 371] width 37 height 21
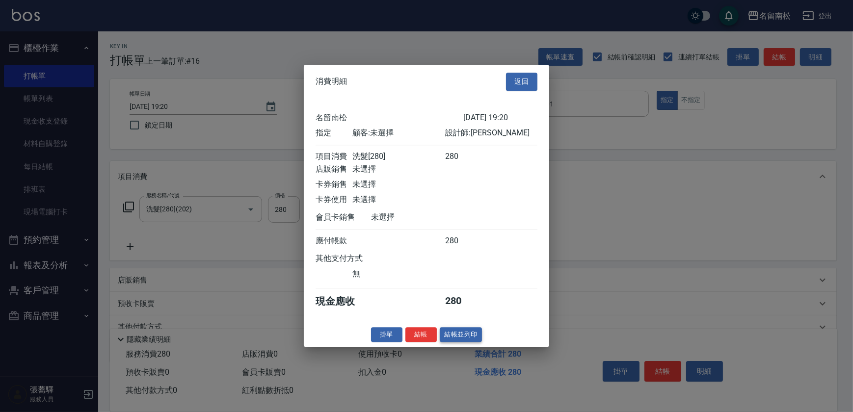
click at [455, 340] on button "結帳並列印" at bounding box center [461, 334] width 43 height 15
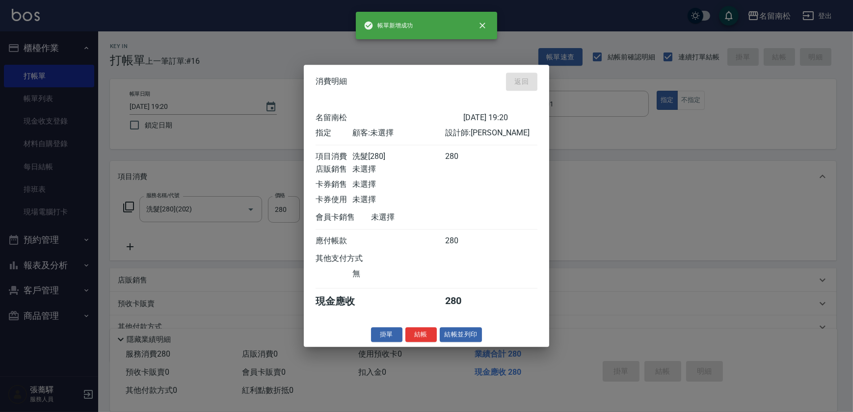
type input "[DATE] 19:21"
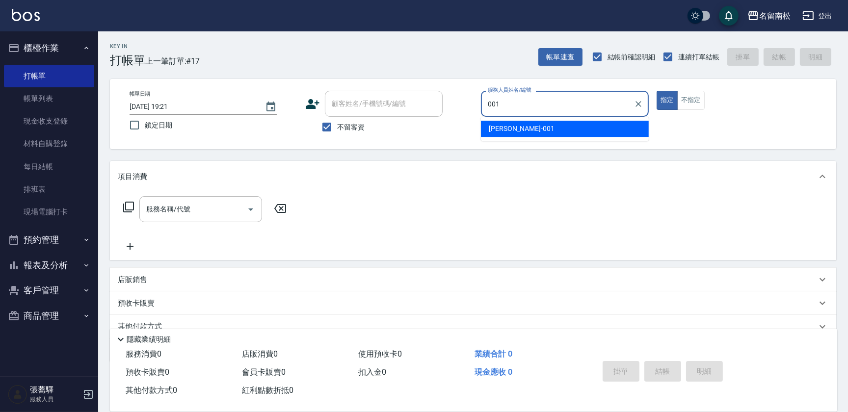
type input "[PERSON_NAME]-001"
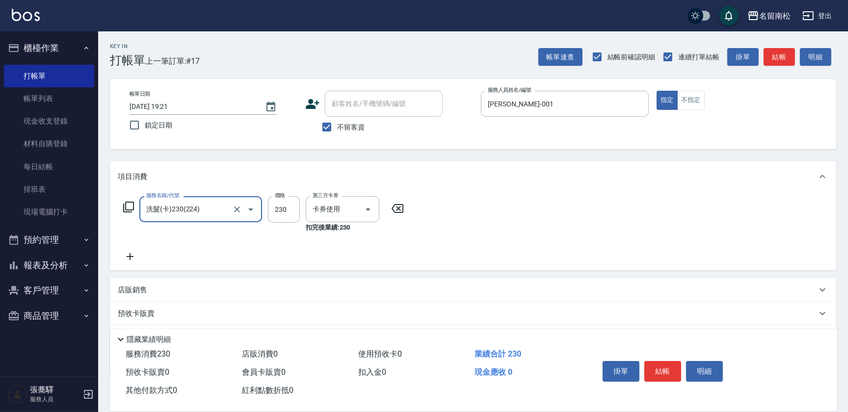
type input "洗髮(卡)230(224)"
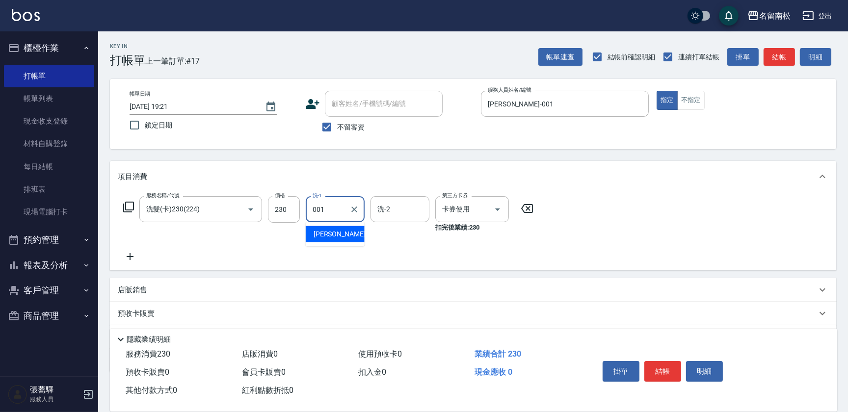
type input "[PERSON_NAME]-001"
click at [693, 370] on button "明細" at bounding box center [704, 371] width 37 height 21
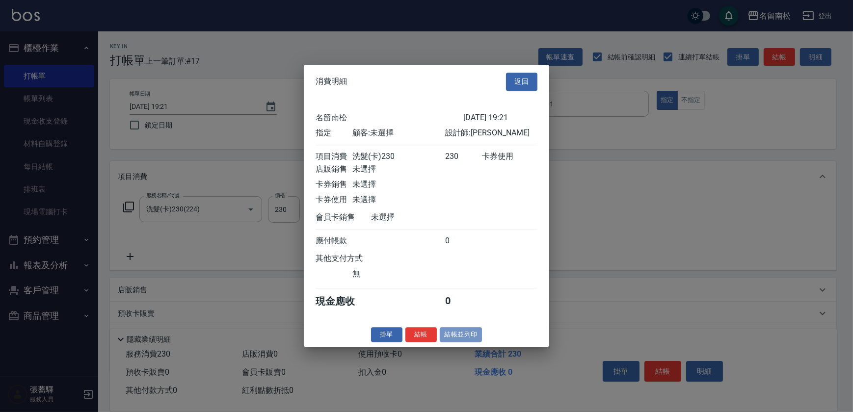
click at [466, 339] on button "結帳並列印" at bounding box center [461, 334] width 43 height 15
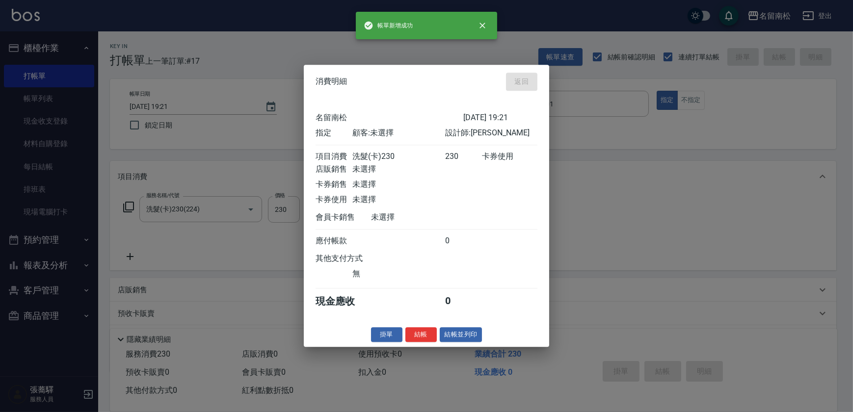
type input "[DATE] 19:22"
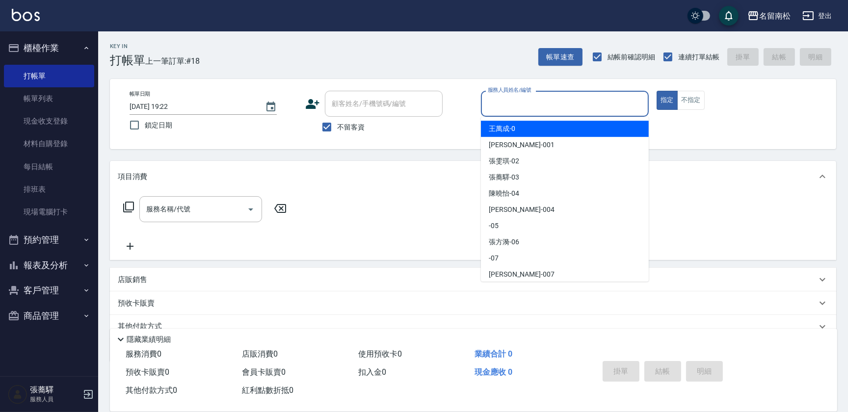
click at [529, 96] on input "服務人員姓名/編號" at bounding box center [564, 103] width 159 height 17
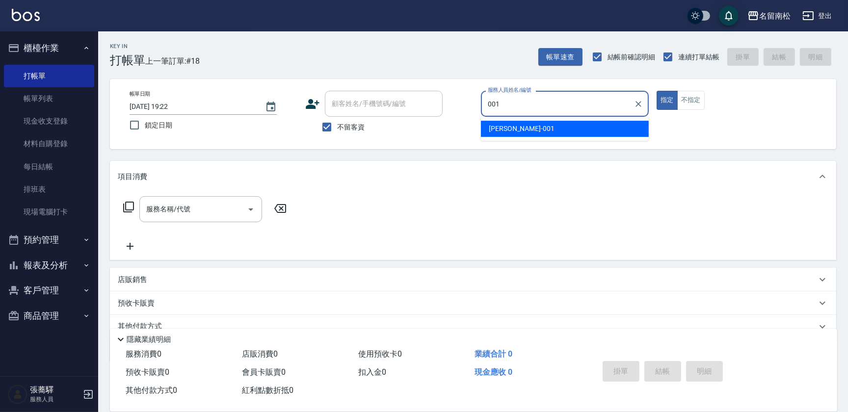
type input "[PERSON_NAME]-001"
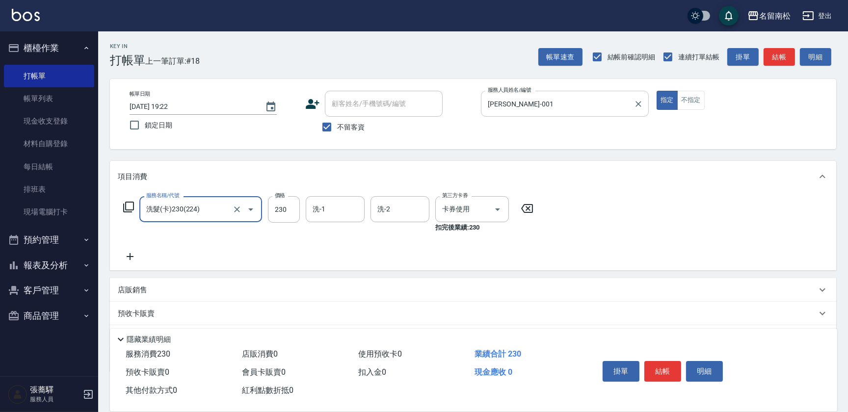
type input "洗髮(卡)230(224)"
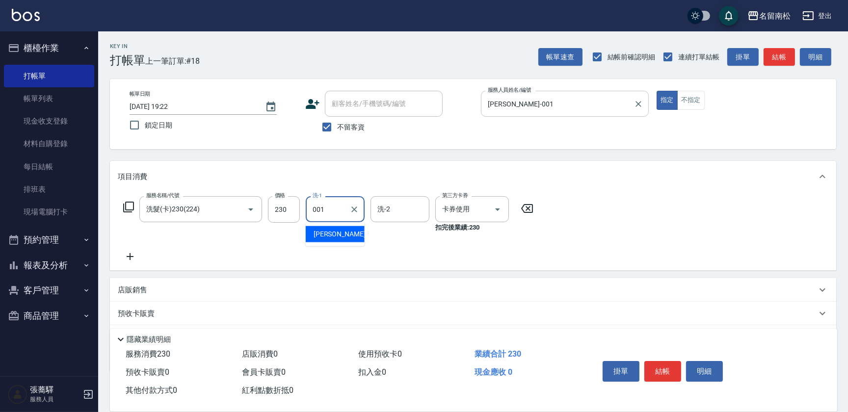
type input "[PERSON_NAME]-001"
drag, startPoint x: 716, startPoint y: 366, endPoint x: 678, endPoint y: 370, distance: 38.5
click at [713, 369] on button "明細" at bounding box center [704, 371] width 37 height 21
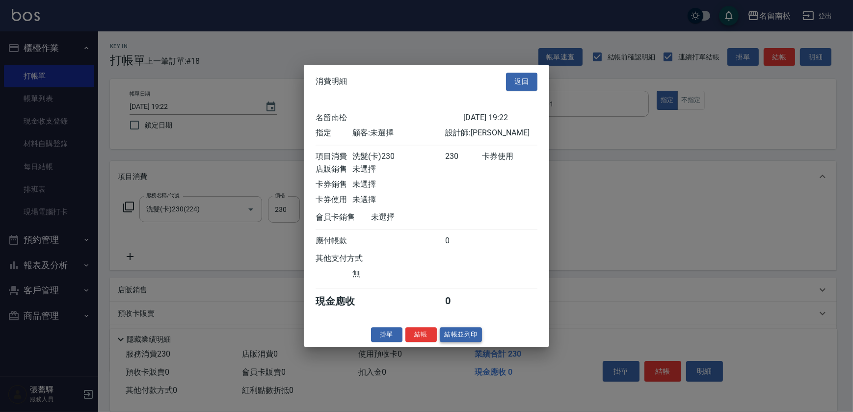
click at [468, 341] on button "結帳並列印" at bounding box center [461, 334] width 43 height 15
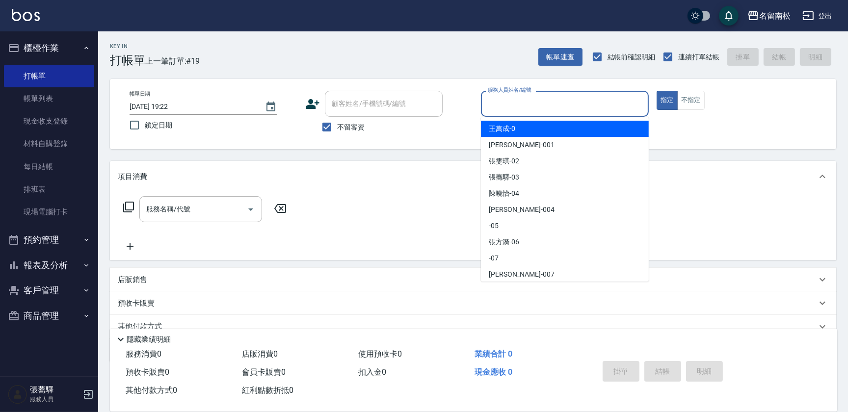
click at [604, 107] on input "服務人員姓名/編號" at bounding box center [564, 103] width 159 height 17
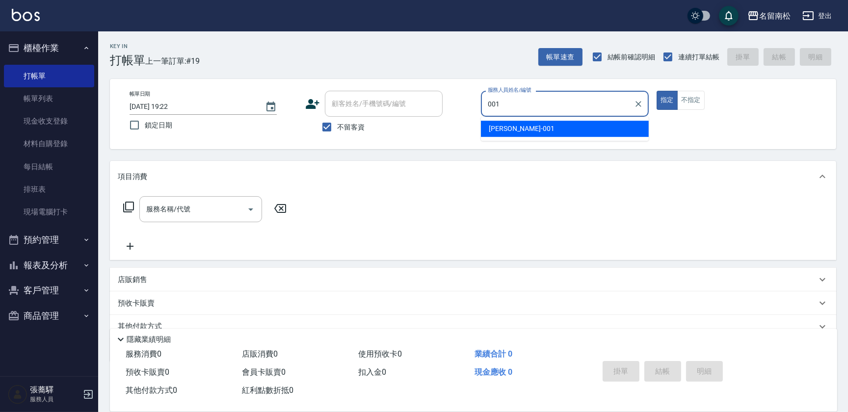
type input "[PERSON_NAME]-001"
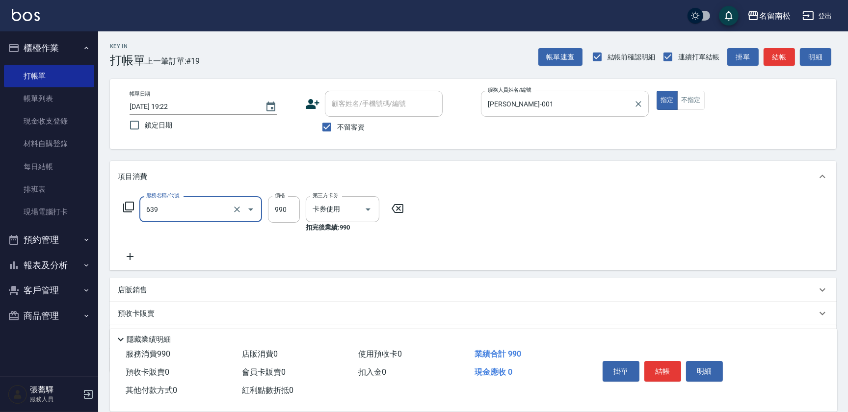
type input "(芙)蘆薈髮膜套卡(自材)(639)"
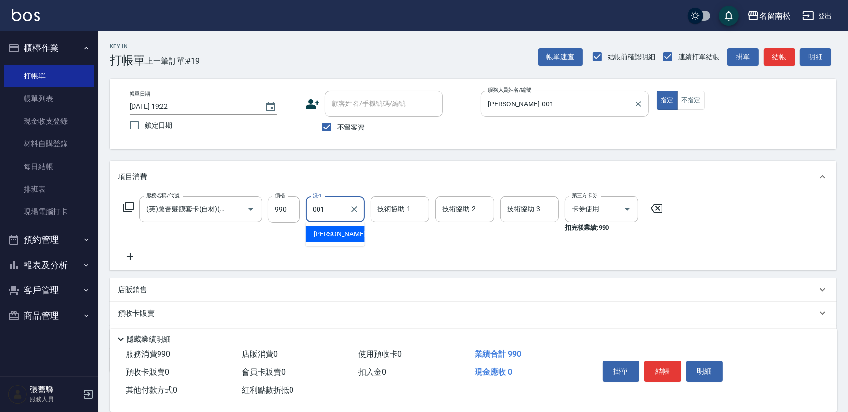
type input "[PERSON_NAME]-001"
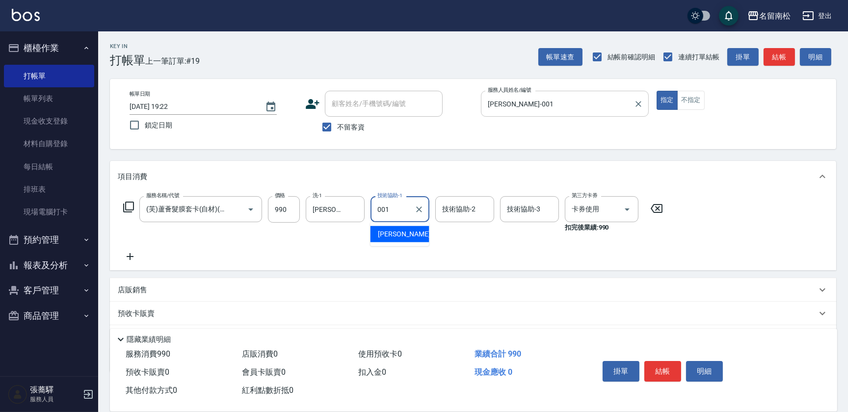
type input "[PERSON_NAME]-001"
click at [712, 364] on button "明細" at bounding box center [704, 371] width 37 height 21
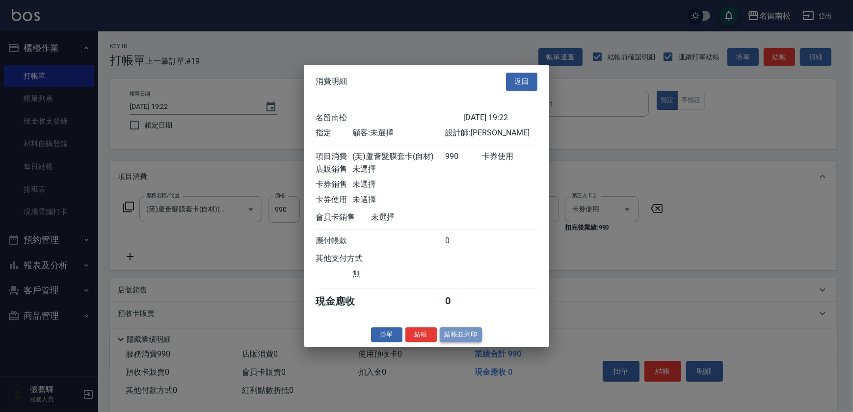
click at [465, 334] on button "結帳並列印" at bounding box center [461, 334] width 43 height 15
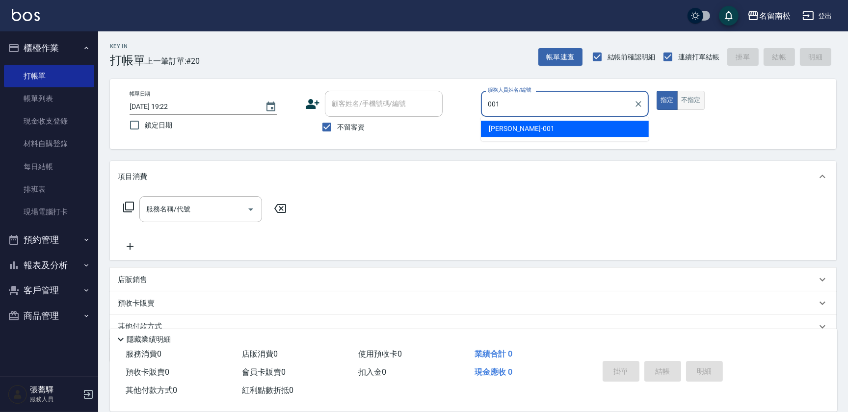
type input "[PERSON_NAME]-001"
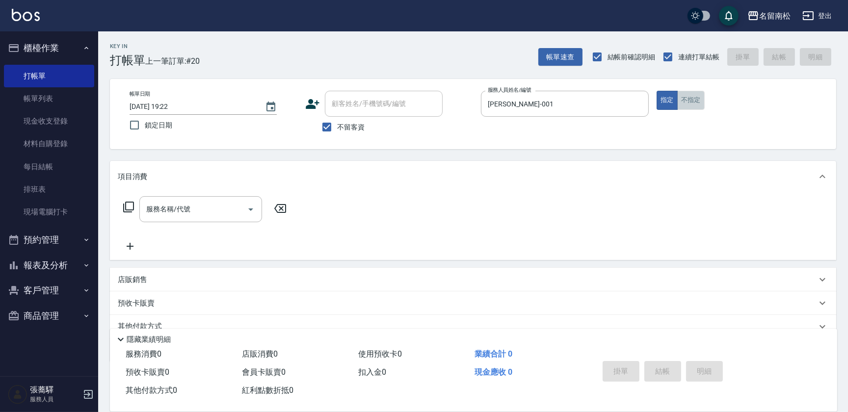
drag, startPoint x: 702, startPoint y: 102, endPoint x: 681, endPoint y: 112, distance: 23.0
click at [693, 106] on button "不指定" at bounding box center [690, 100] width 27 height 19
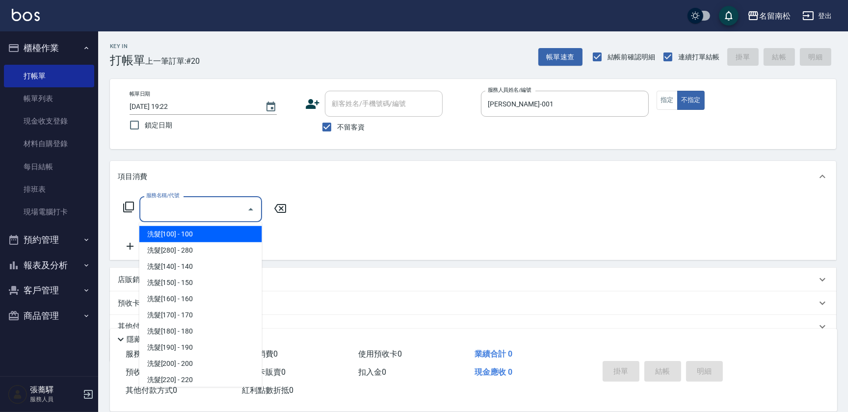
click at [187, 207] on input "服務名稱/代號" at bounding box center [193, 209] width 99 height 17
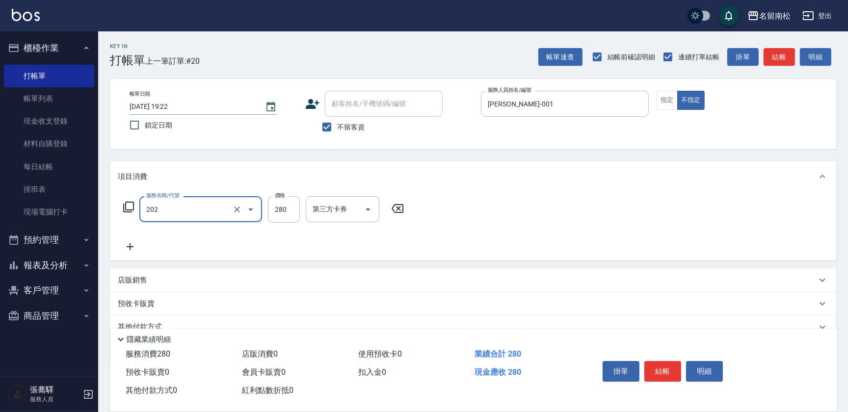
type input "洗髮[280](202)"
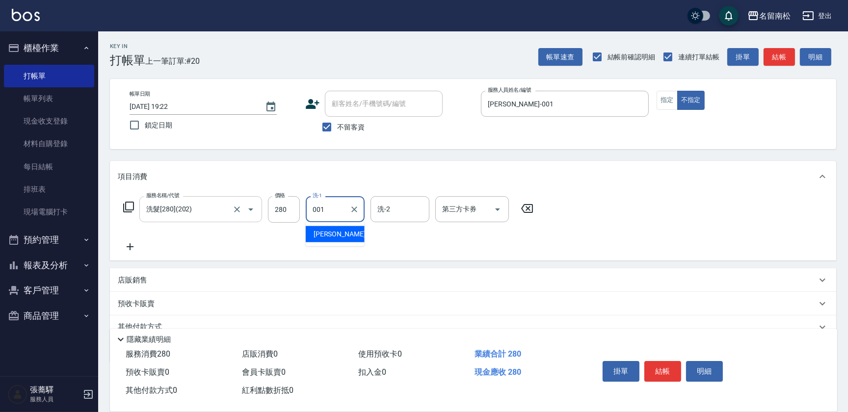
type input "[PERSON_NAME]-001"
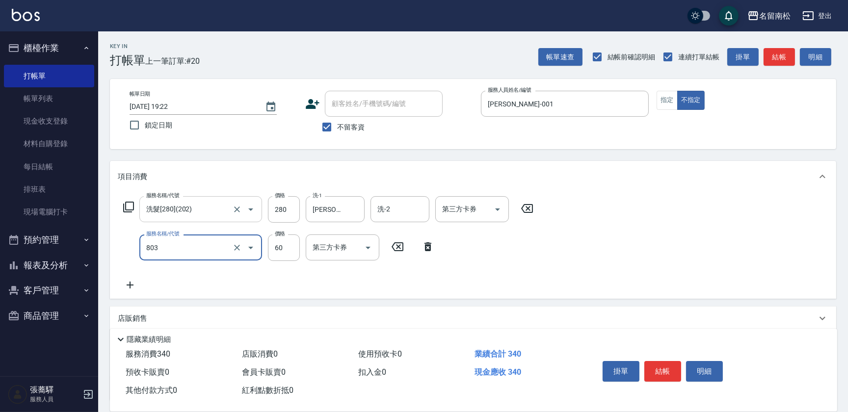
type input "吹捲(803)"
type input "100"
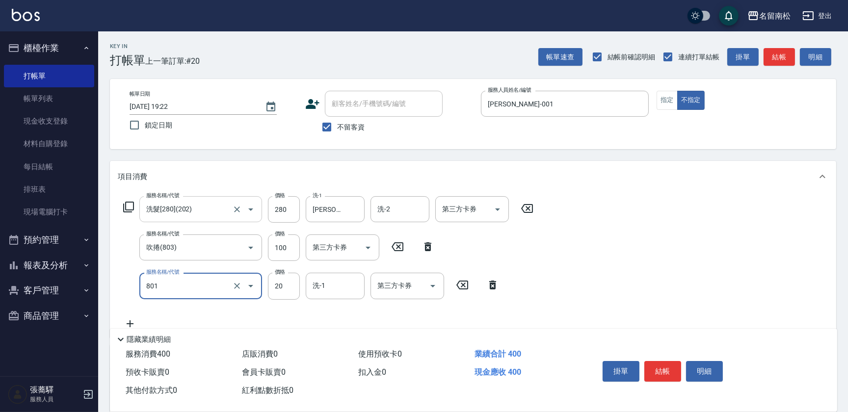
type input "潤絲(801)"
type input "30"
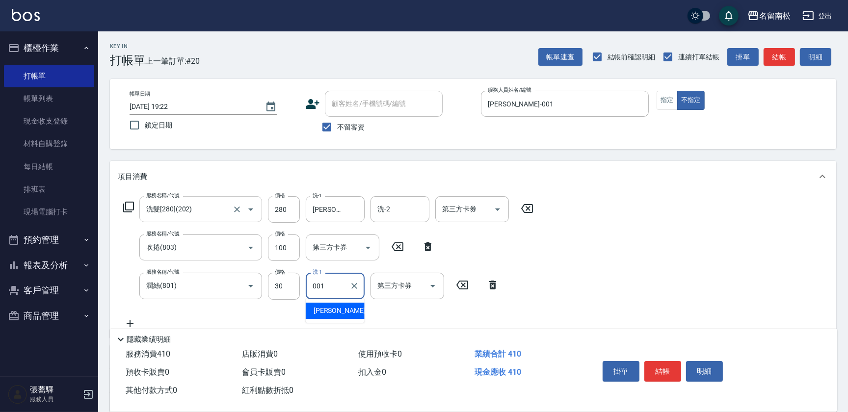
type input "[PERSON_NAME]-001"
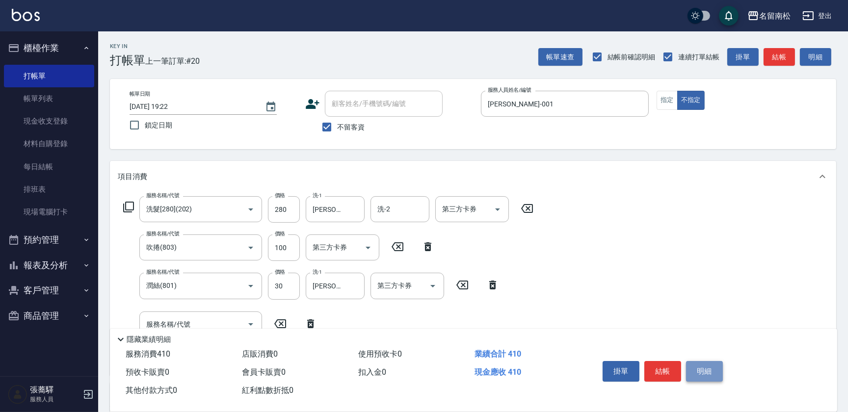
click at [711, 368] on button "明細" at bounding box center [704, 371] width 37 height 21
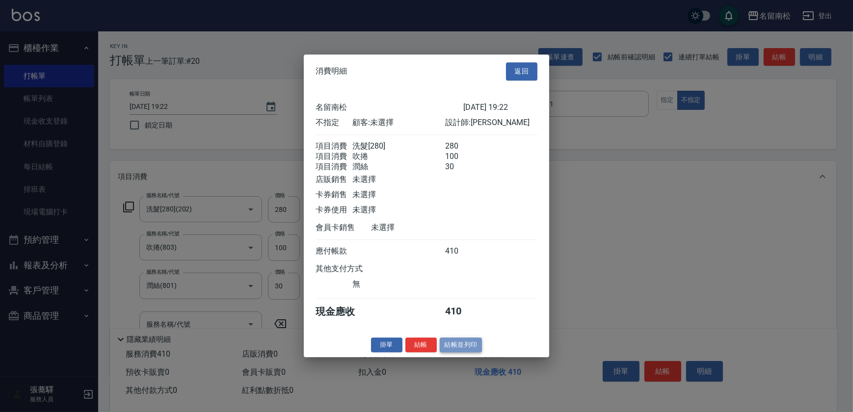
click at [457, 350] on button "結帳並列印" at bounding box center [461, 345] width 43 height 15
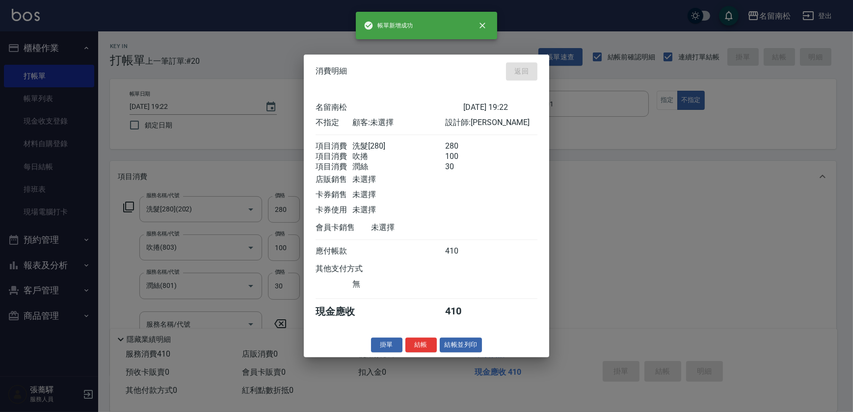
type input "[DATE] 19:23"
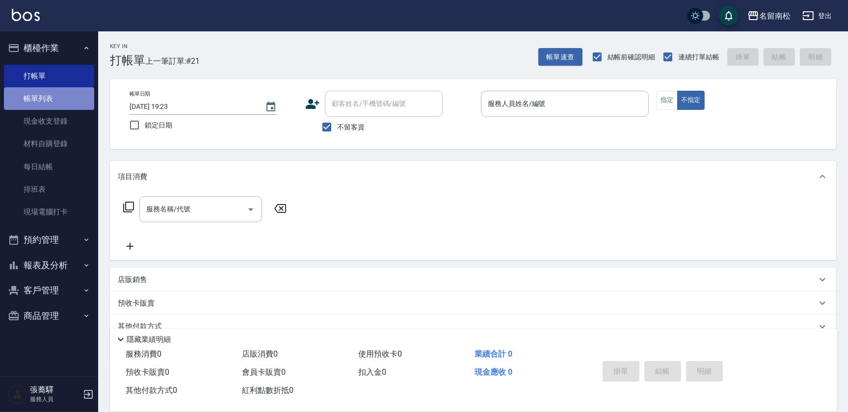
click at [69, 98] on link "帳單列表" at bounding box center [49, 98] width 90 height 23
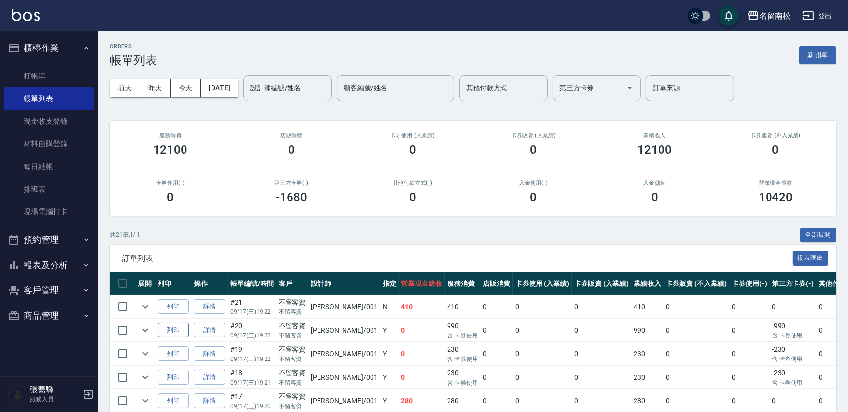
click at [178, 330] on button "列印" at bounding box center [173, 330] width 31 height 15
click at [87, 74] on link "打帳單" at bounding box center [49, 76] width 90 height 23
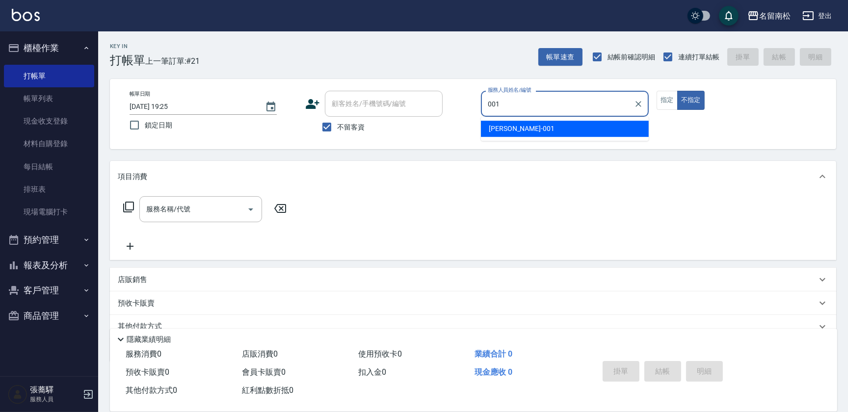
type input "[PERSON_NAME]-001"
type button "false"
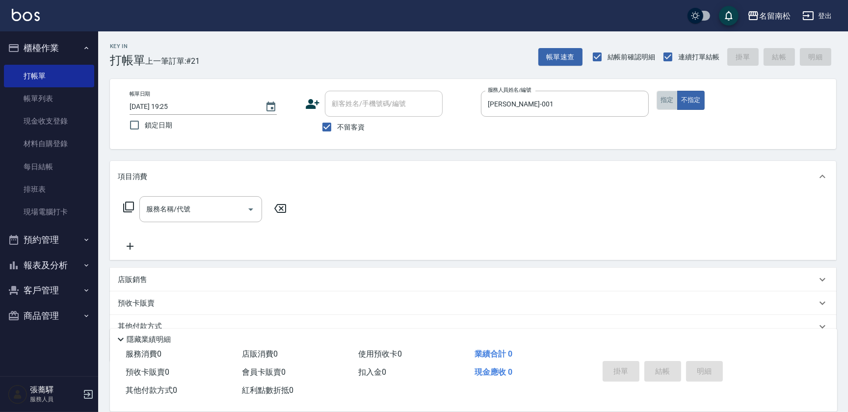
drag, startPoint x: 665, startPoint y: 93, endPoint x: 639, endPoint y: 121, distance: 38.2
click at [665, 93] on button "指定" at bounding box center [667, 100] width 21 height 19
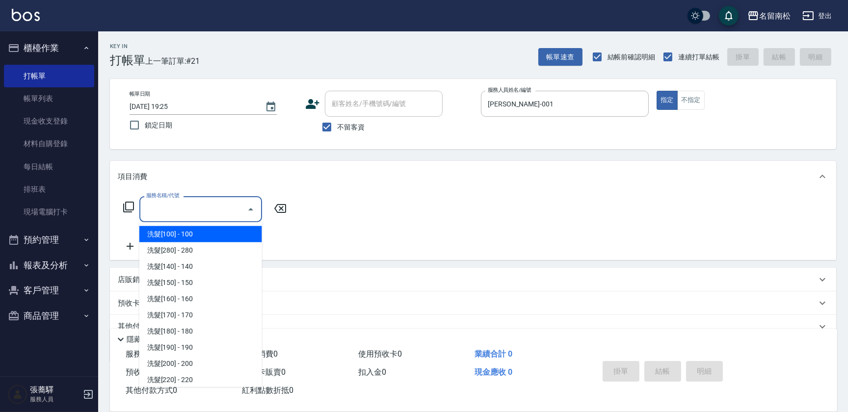
click at [214, 208] on input "服務名稱/代號" at bounding box center [193, 209] width 99 height 17
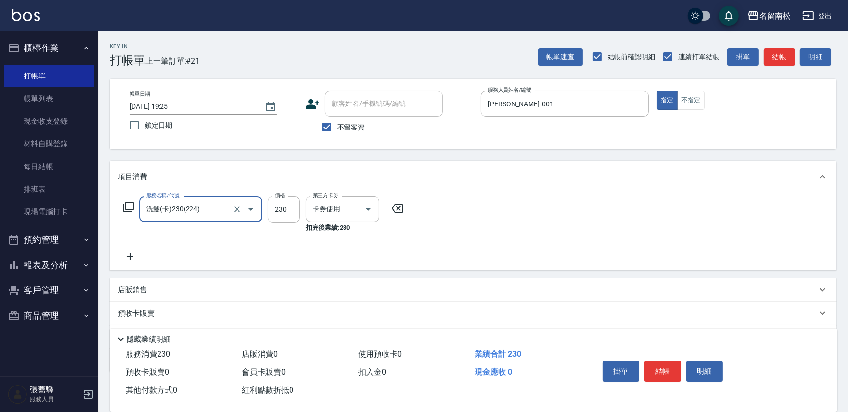
type input "洗髮(卡)230(224)"
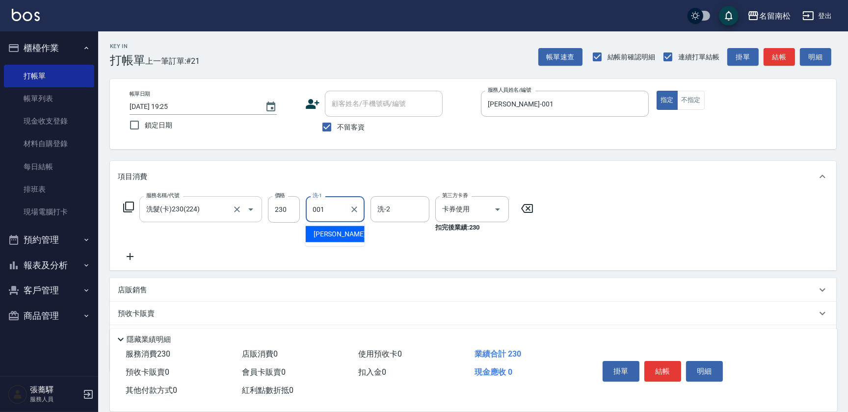
type input "[PERSON_NAME]-001"
click at [706, 367] on button "明細" at bounding box center [704, 371] width 37 height 21
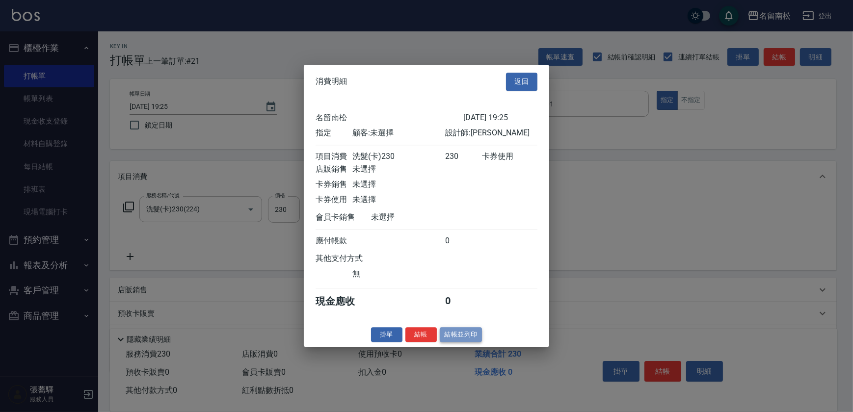
click at [469, 340] on button "結帳並列印" at bounding box center [461, 334] width 43 height 15
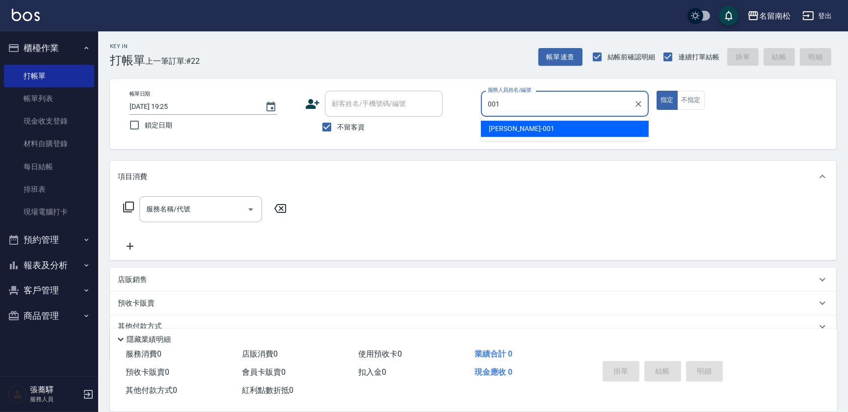
type input "[PERSON_NAME]-001"
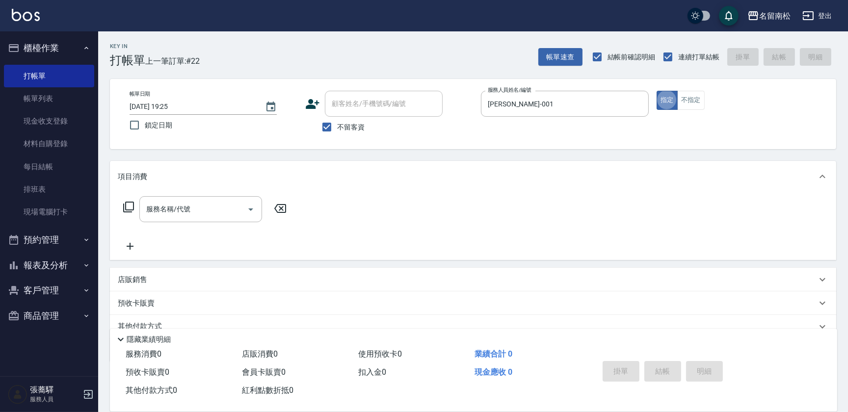
type button "true"
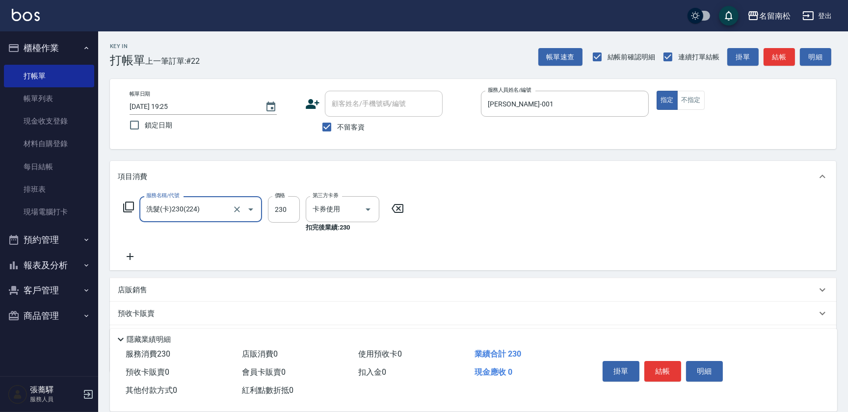
type input "洗髮(卡)230(224)"
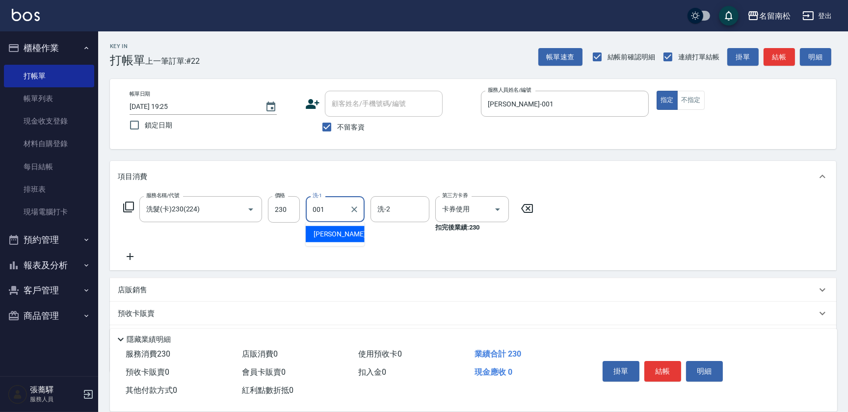
type input "[PERSON_NAME]-001"
click at [694, 370] on button "明細" at bounding box center [704, 371] width 37 height 21
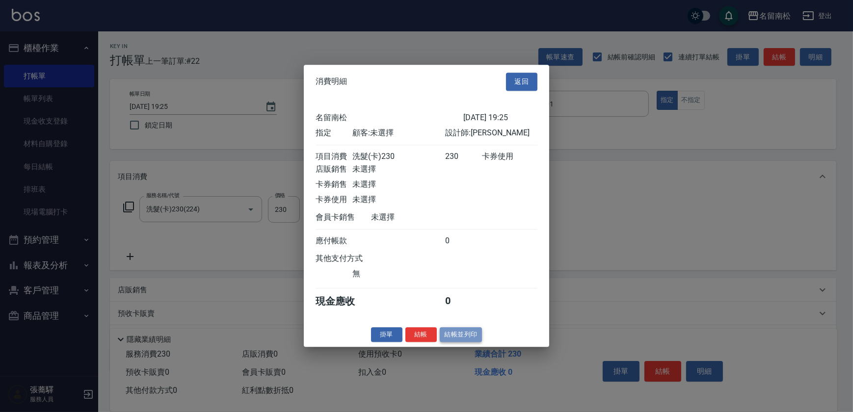
click at [455, 339] on button "結帳並列印" at bounding box center [461, 334] width 43 height 15
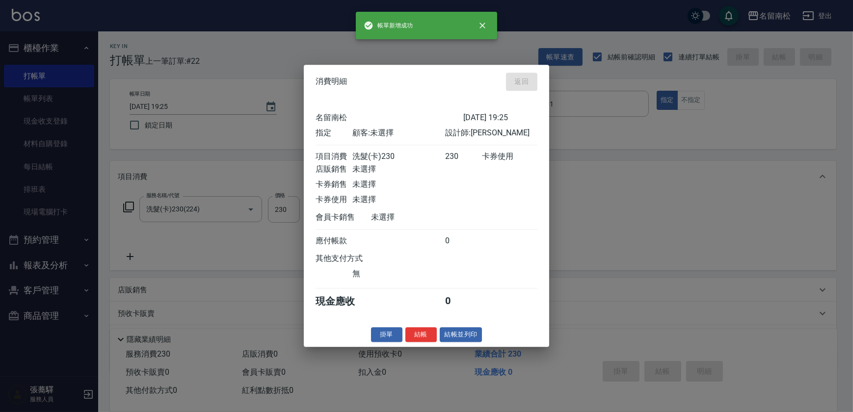
type input "[DATE] 19:35"
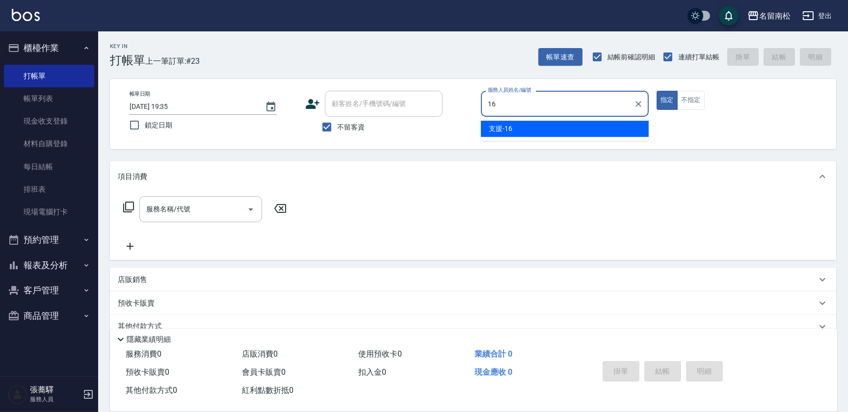
type input "支援-16"
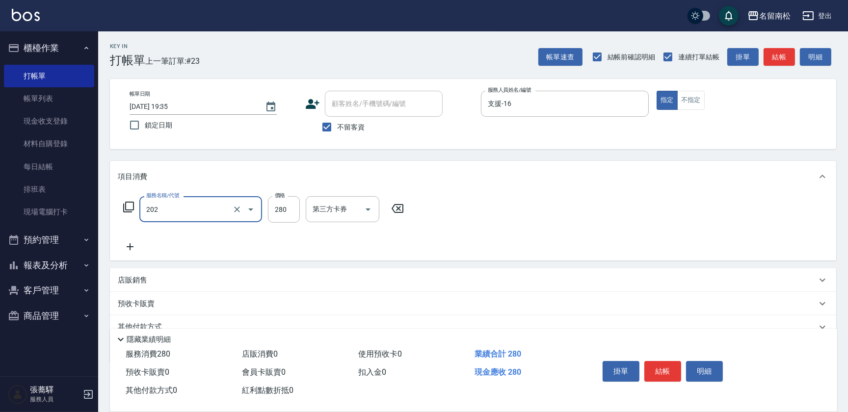
type input "洗髮[280](202)"
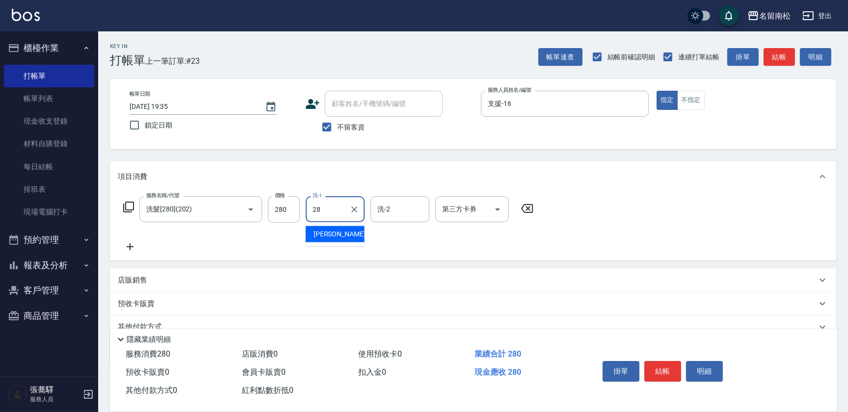
type input "[PERSON_NAME]-28"
drag, startPoint x: 696, startPoint y: 94, endPoint x: 699, endPoint y: 103, distance: 9.0
click at [694, 94] on button "不指定" at bounding box center [690, 100] width 27 height 19
click at [657, 363] on button "結帳" at bounding box center [662, 371] width 37 height 21
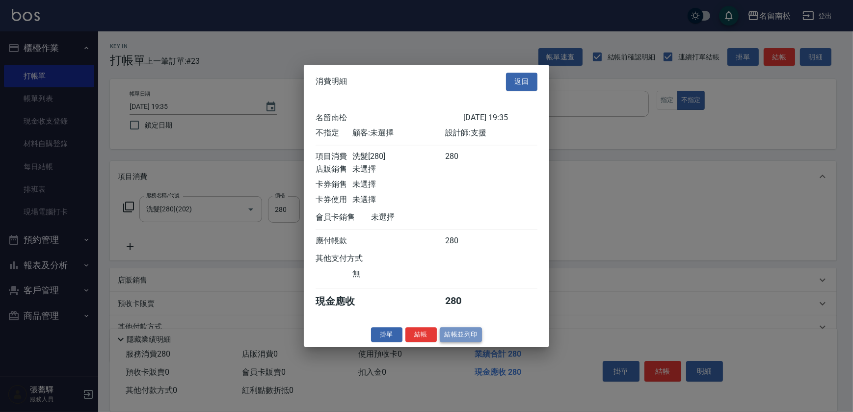
click at [447, 340] on button "結帳並列印" at bounding box center [461, 334] width 43 height 15
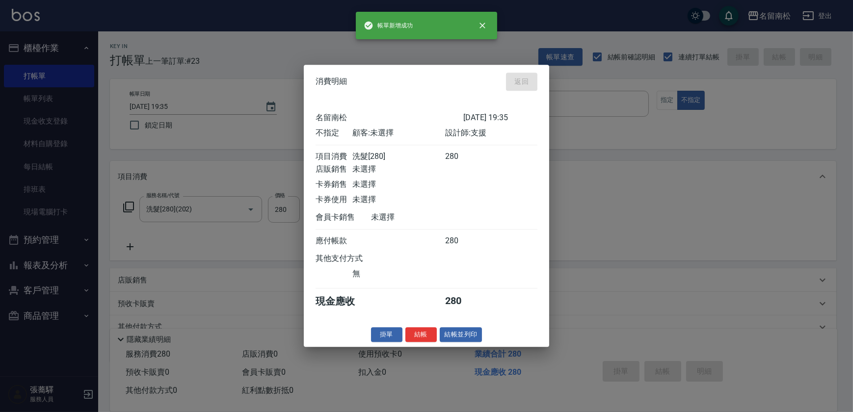
type input "[DATE] 19:44"
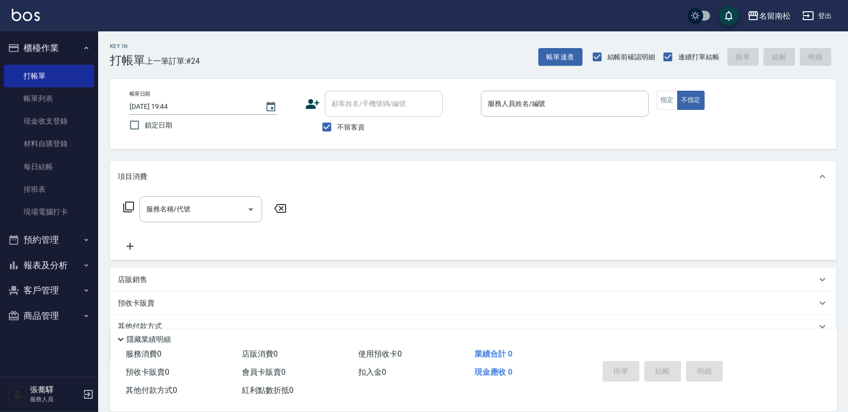
click at [540, 118] on p at bounding box center [565, 122] width 168 height 10
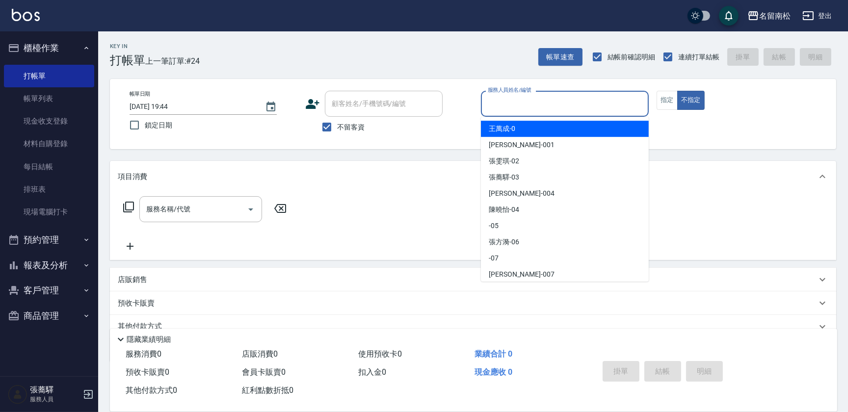
click at [537, 104] on input "服務人員姓名/編號" at bounding box center [564, 103] width 159 height 17
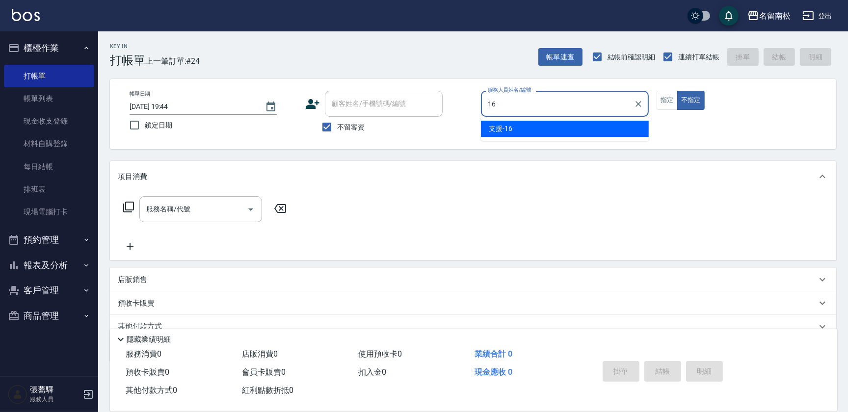
type input "支援-16"
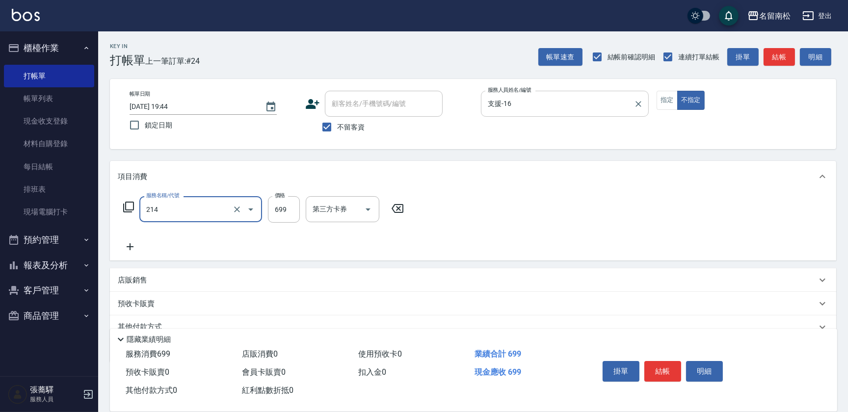
type input "滾珠洗髪699(214)"
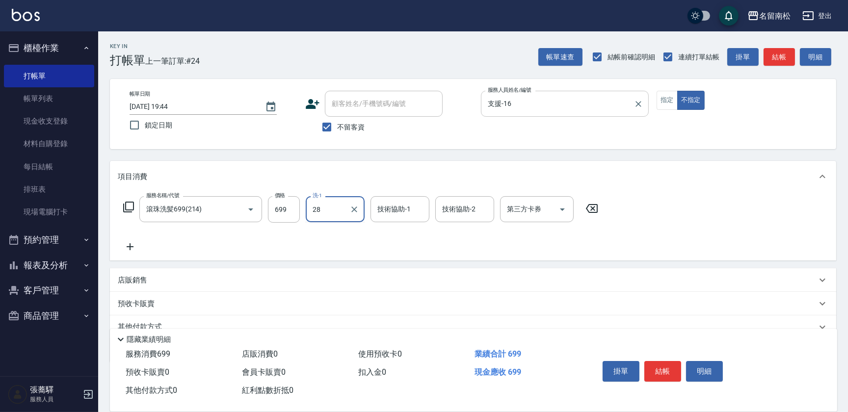
type input "[PERSON_NAME]-28"
click at [439, 219] on div "技術協助-2" at bounding box center [464, 209] width 59 height 26
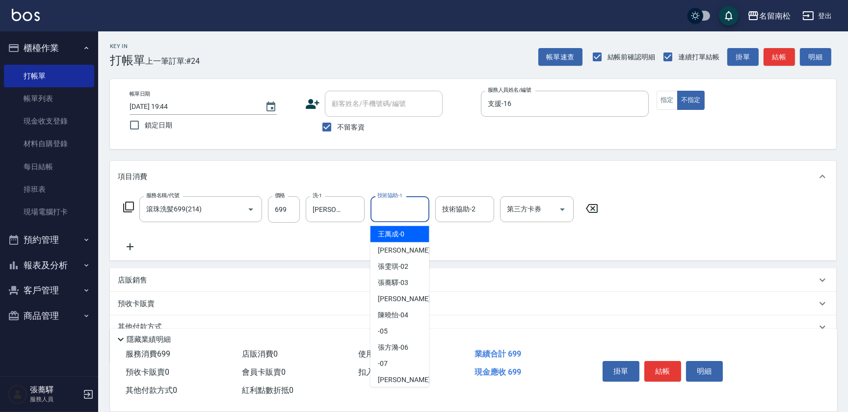
click at [407, 204] on input "技術協助-1" at bounding box center [400, 209] width 50 height 17
type input "[PERSON_NAME]-28"
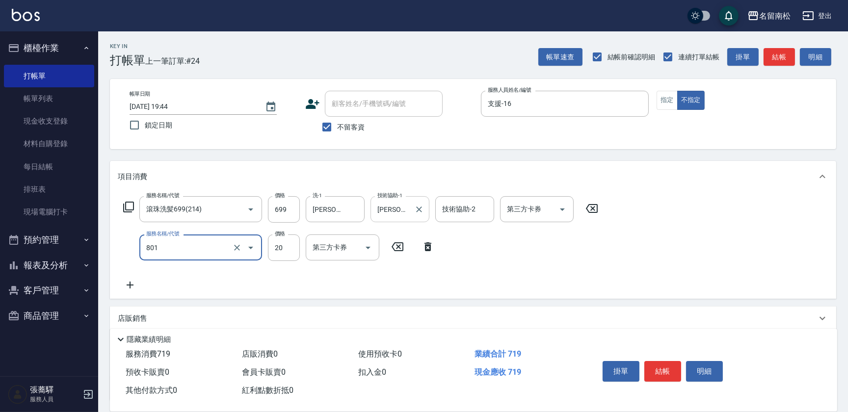
type input "潤絲(801)"
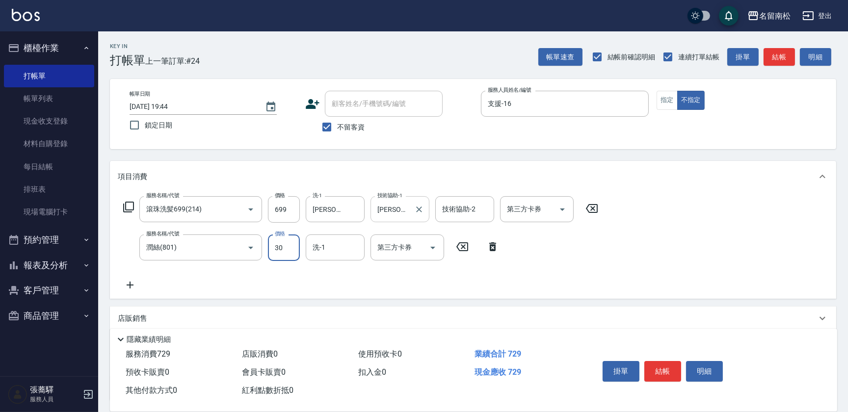
type input "30"
type input "[PERSON_NAME]-28"
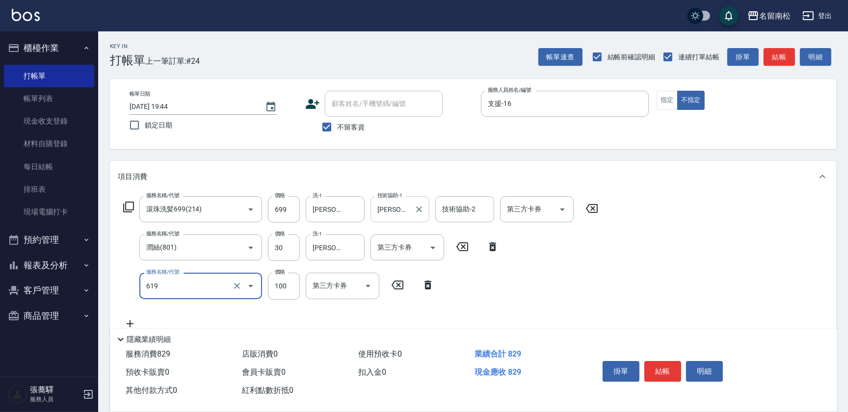
type input "煥彩.玻酸.晶膜.水療(619)"
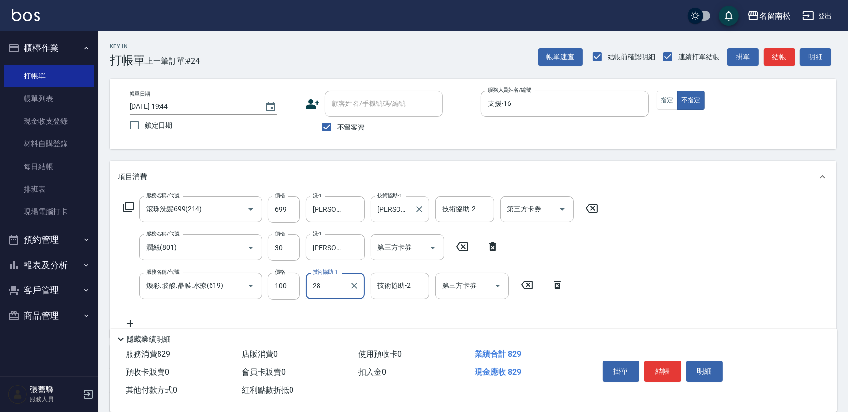
type input "[PERSON_NAME]-28"
click at [660, 363] on button "結帳" at bounding box center [662, 371] width 37 height 21
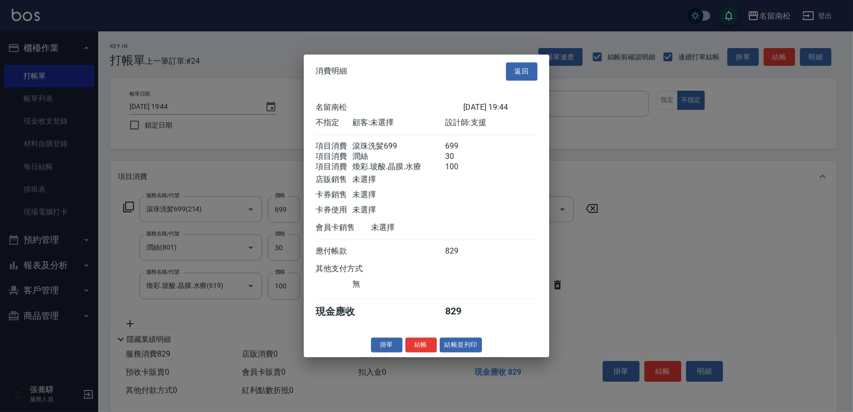
click at [449, 357] on div "消費明細 返回 [GEOGRAPHIC_DATA]留南松 [DATE] 19:44 不指定 顧客: 未選擇 設計師: 支援 項目消費 滾珠洗髪699 699 …" at bounding box center [426, 205] width 245 height 303
click at [451, 353] on button "結帳並列印" at bounding box center [461, 345] width 43 height 15
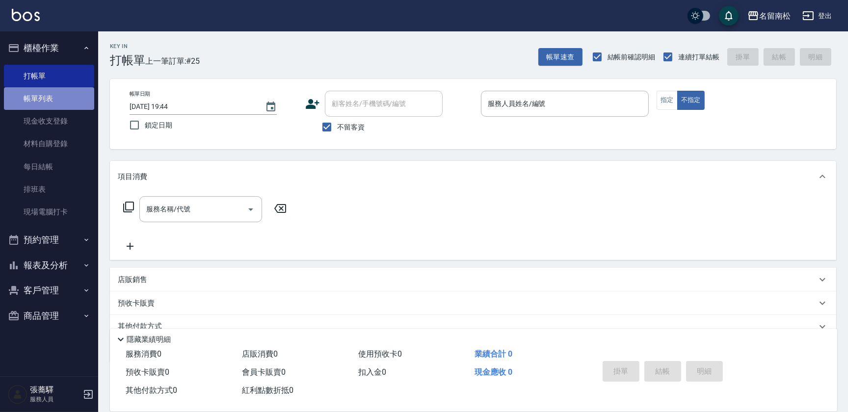
click at [49, 97] on link "帳單列表" at bounding box center [49, 98] width 90 height 23
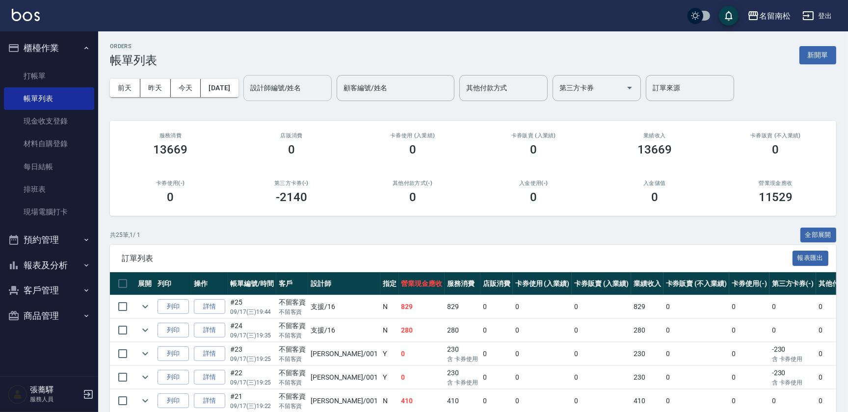
click at [311, 86] on input "設計師編號/姓名" at bounding box center [287, 87] width 79 height 17
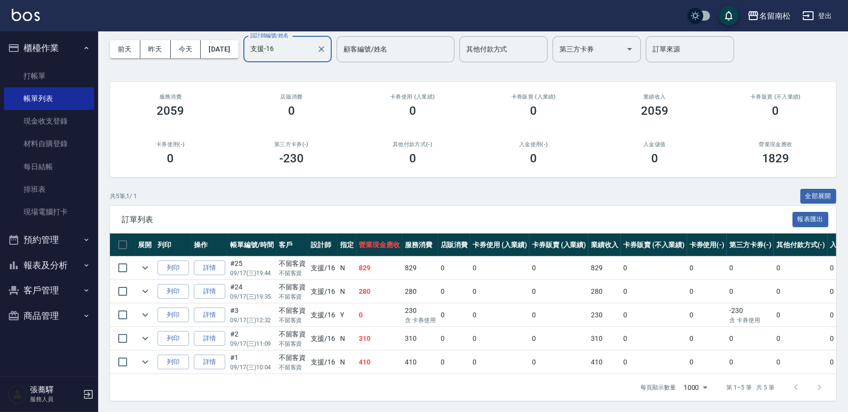
scroll to position [45, 0]
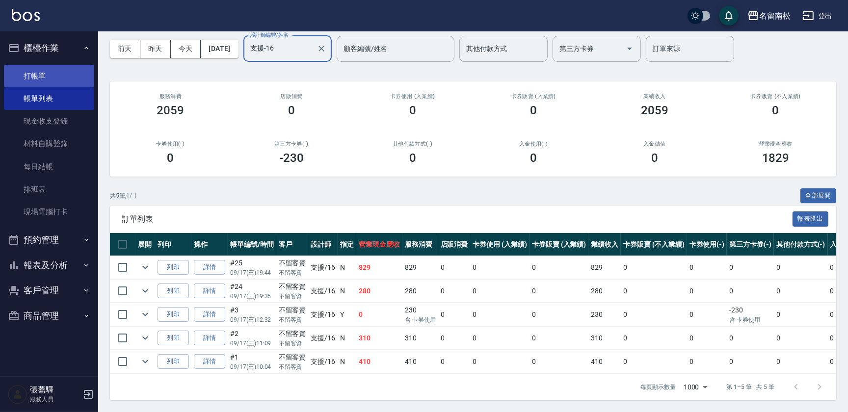
type input "支援-16"
click at [49, 74] on link "打帳單" at bounding box center [49, 76] width 90 height 23
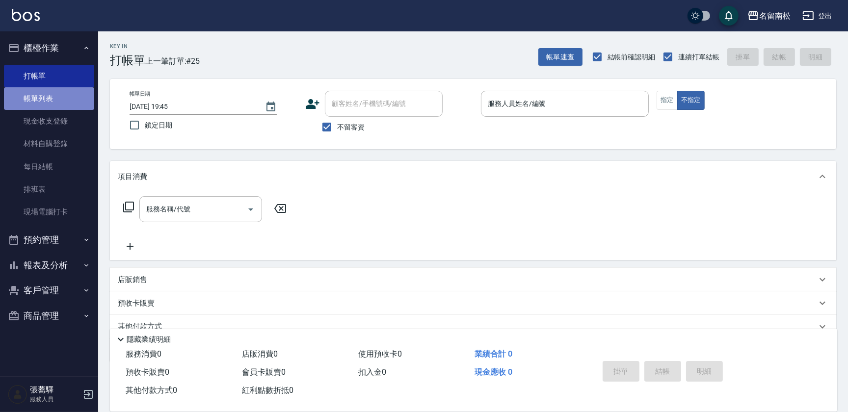
click at [61, 105] on link "帳單列表" at bounding box center [49, 98] width 90 height 23
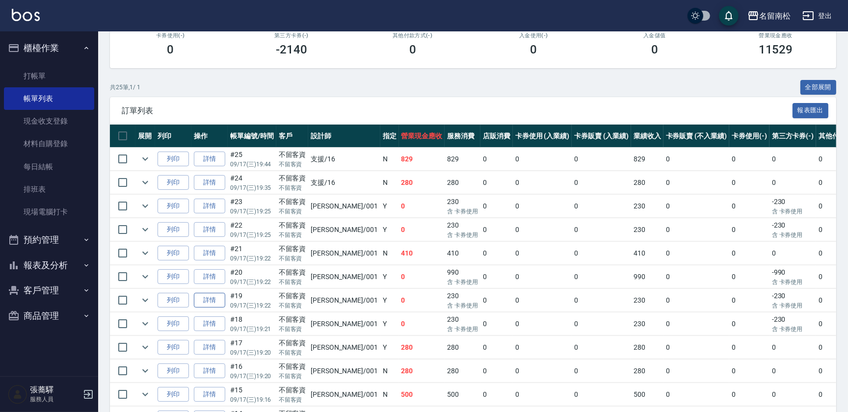
scroll to position [133, 0]
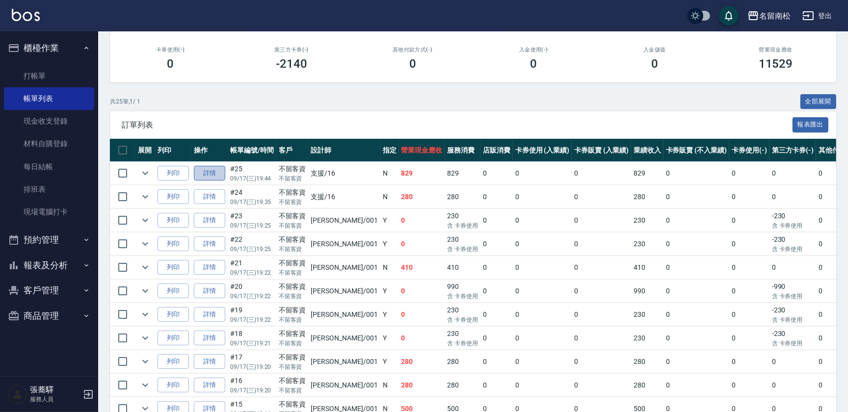
click at [214, 178] on link "詳情" at bounding box center [209, 173] width 31 height 15
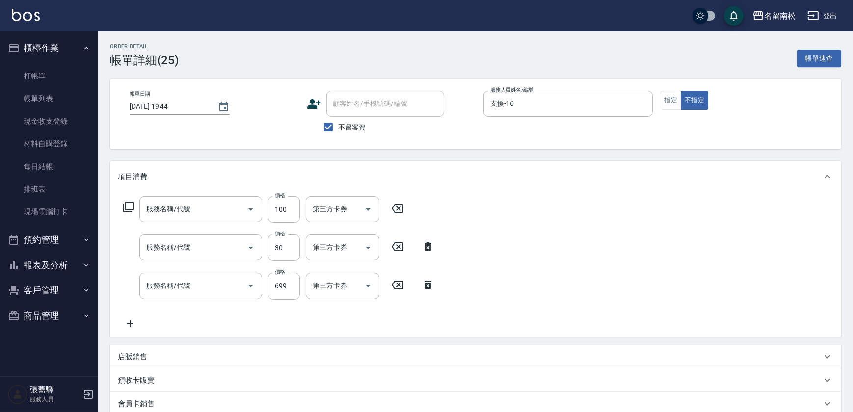
type input "[DATE] 19:44"
checkbox input "true"
type input "支援-16"
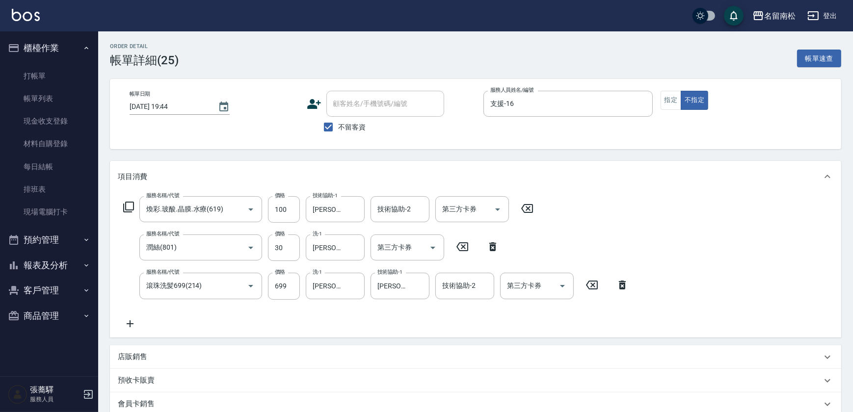
type input "煥彩.玻酸.晶膜.水療(619)"
type input "潤絲(801)"
type input "滾珠洗髪699(214)"
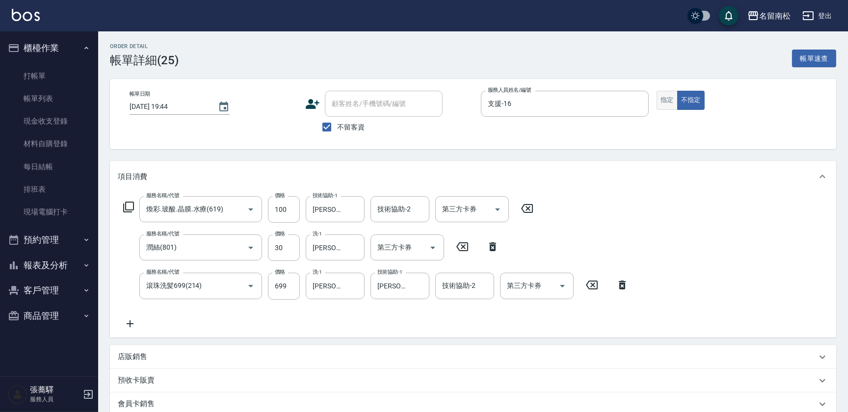
click at [662, 103] on button "指定" at bounding box center [667, 100] width 21 height 19
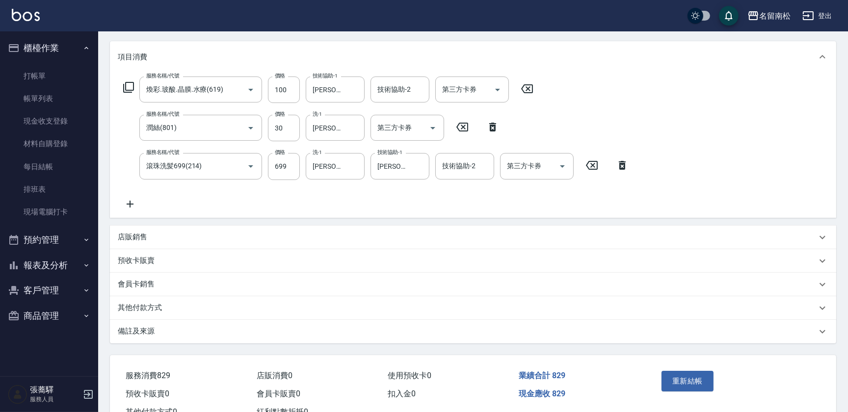
scroll to position [155, 0]
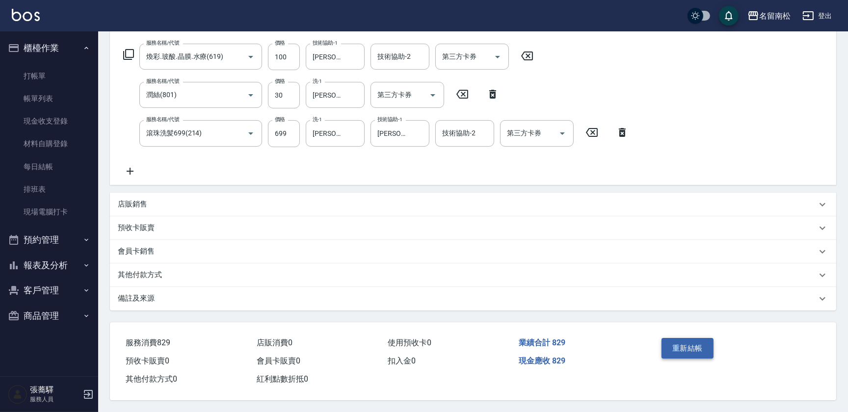
click at [699, 341] on button "重新結帳" at bounding box center [687, 348] width 52 height 21
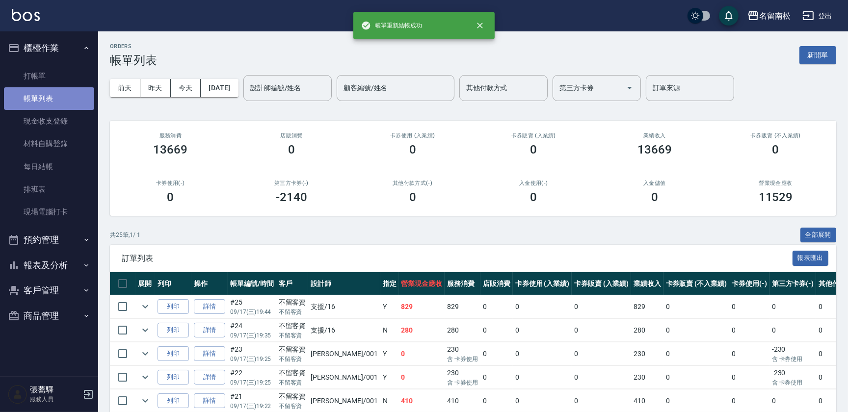
click at [53, 88] on link "帳單列表" at bounding box center [49, 98] width 90 height 23
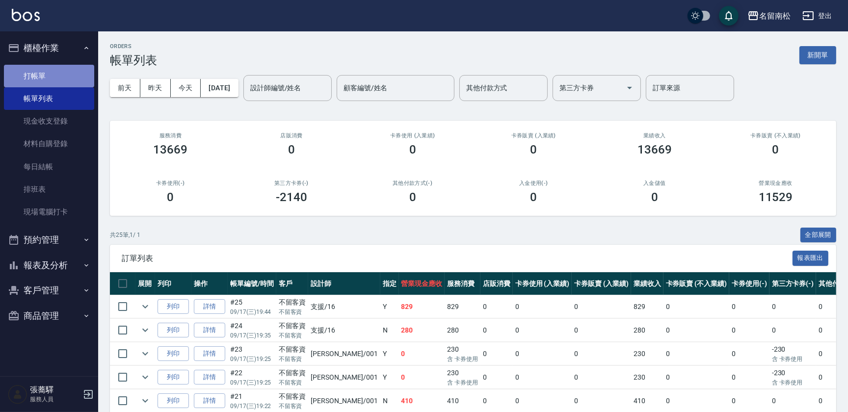
click at [53, 73] on link "打帳單" at bounding box center [49, 76] width 90 height 23
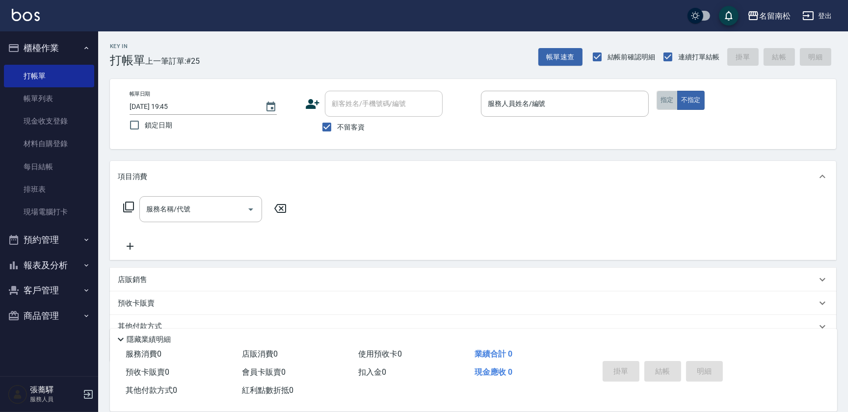
click at [667, 102] on button "指定" at bounding box center [667, 100] width 21 height 19
click at [34, 271] on button "報表及分析" at bounding box center [49, 266] width 90 height 26
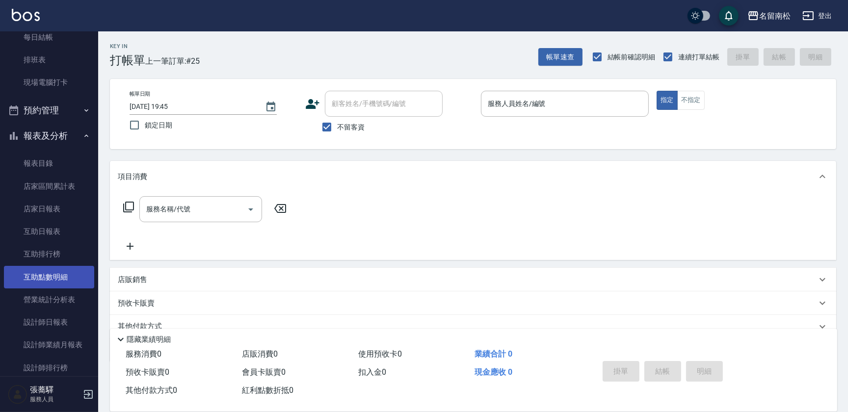
scroll to position [133, 0]
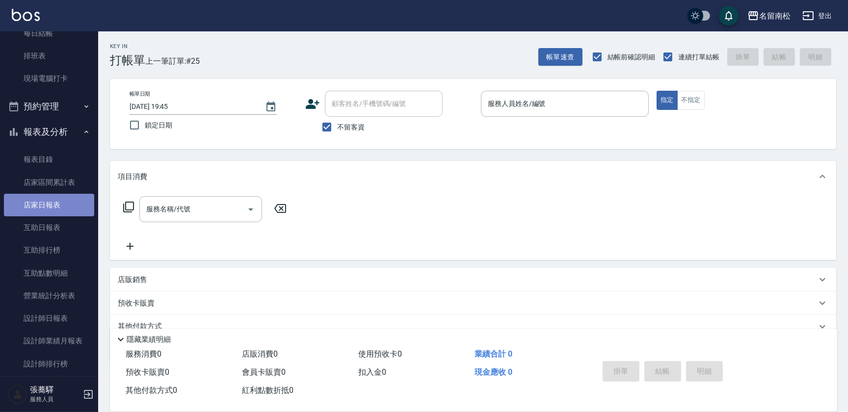
click at [61, 203] on link "店家日報表" at bounding box center [49, 205] width 90 height 23
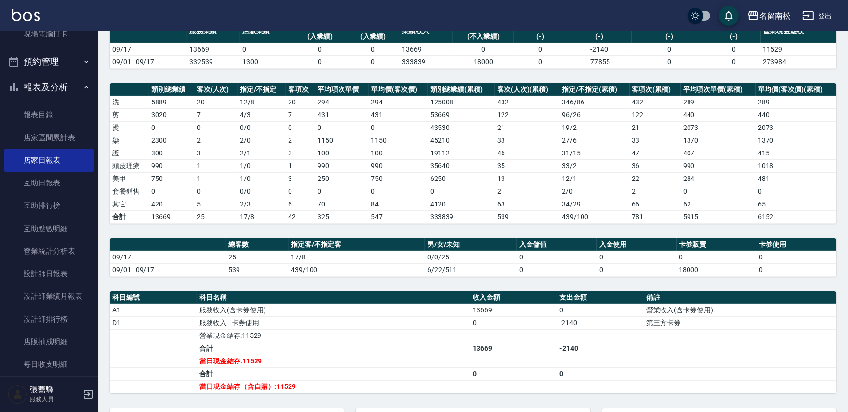
scroll to position [44, 0]
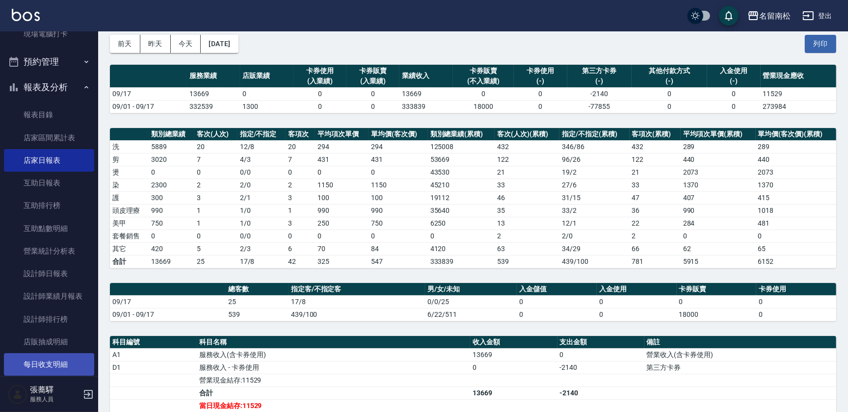
drag, startPoint x: 810, startPoint y: 45, endPoint x: 49, endPoint y: 364, distance: 824.6
click at [810, 45] on button "列印" at bounding box center [820, 44] width 31 height 18
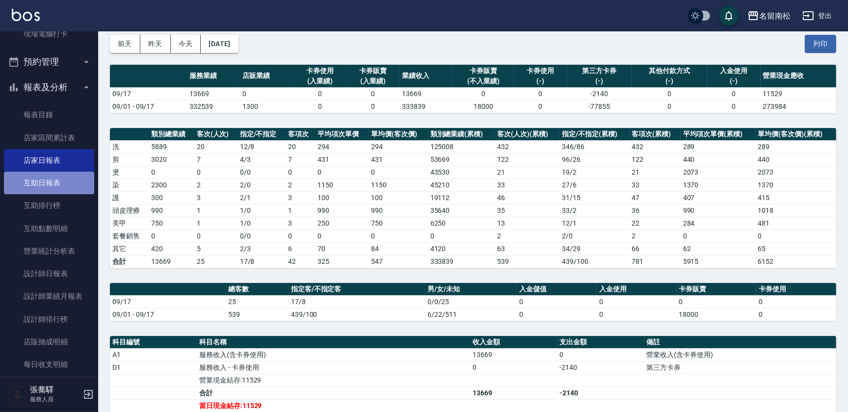
click at [78, 182] on link "互助日報表" at bounding box center [49, 183] width 90 height 23
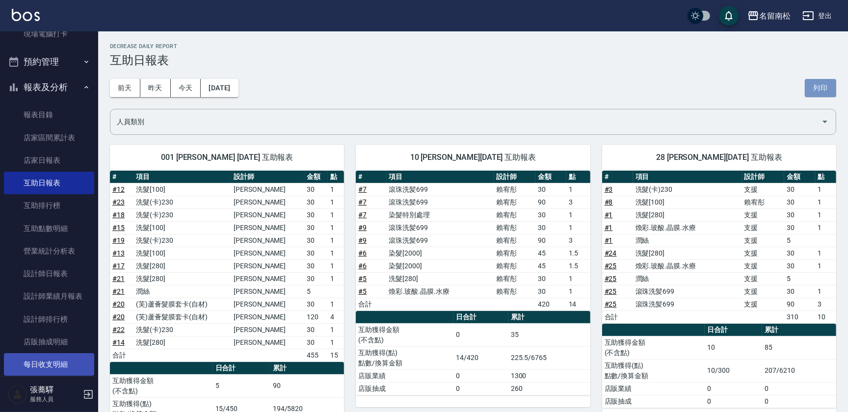
drag, startPoint x: 816, startPoint y: 88, endPoint x: 60, endPoint y: 358, distance: 802.4
click at [817, 88] on button "列印" at bounding box center [820, 88] width 31 height 18
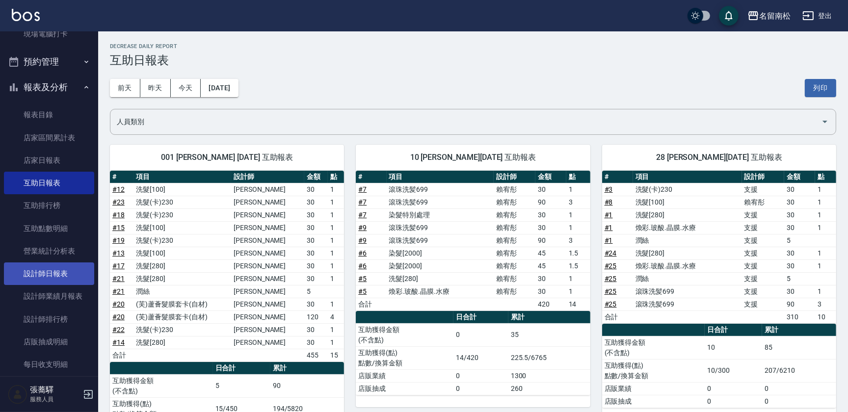
click at [58, 264] on link "設計師日報表" at bounding box center [49, 274] width 90 height 23
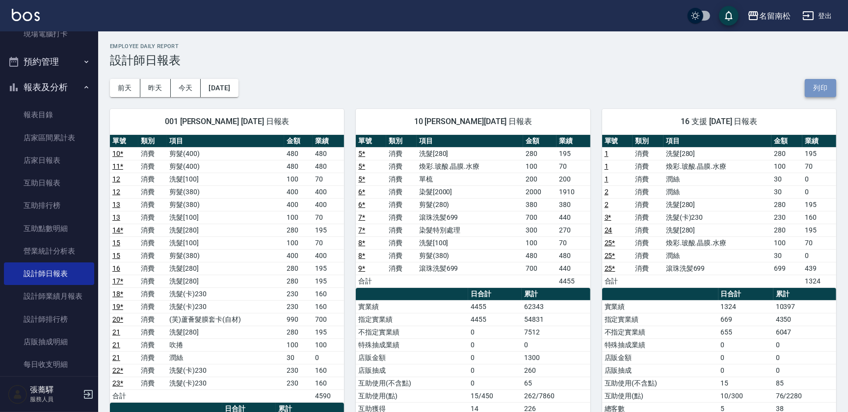
click at [822, 91] on button "列印" at bounding box center [820, 88] width 31 height 18
click at [153, 89] on button "昨天" at bounding box center [155, 88] width 30 height 18
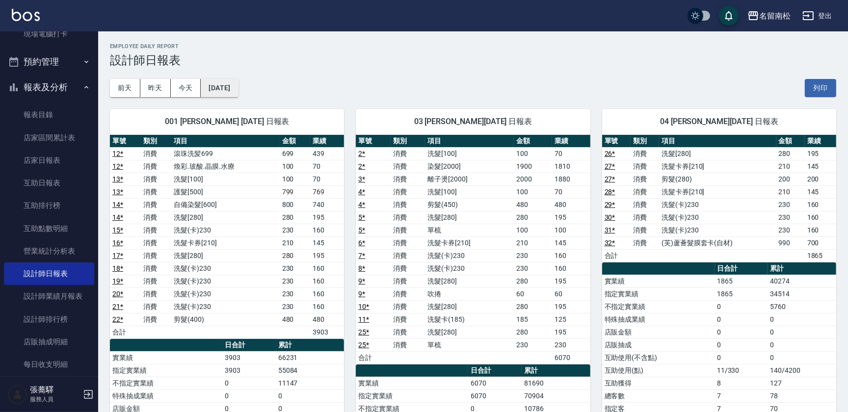
click at [226, 84] on button "[DATE]" at bounding box center [219, 88] width 37 height 18
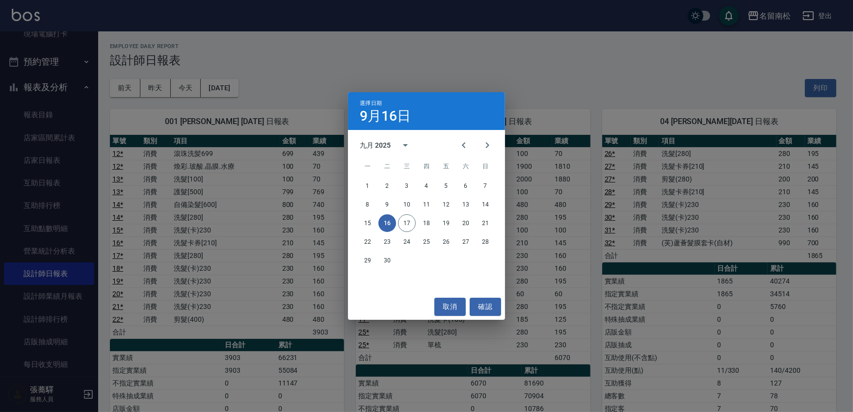
click at [396, 74] on div "選擇日期 [DATE] 九月 2025 一 二 三 四 五 六 日 1 2 3 4 5 6 7 8 9 10 11 12 13 14 15 16 17 18 …" at bounding box center [426, 206] width 853 height 412
